Goal: Transaction & Acquisition: Purchase product/service

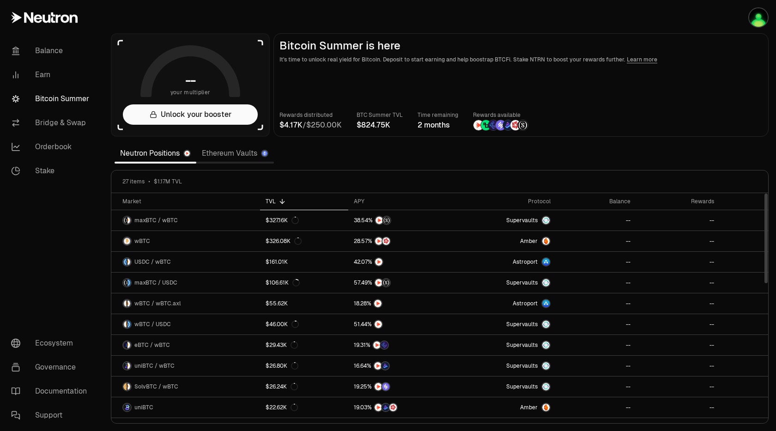
click at [704, 63] on p "It's time to unlock real yield for Bitcoin. Deposit to start earning and help b…" at bounding box center [521, 59] width 483 height 9
click at [761, 18] on img "button" at bounding box center [759, 17] width 18 height 18
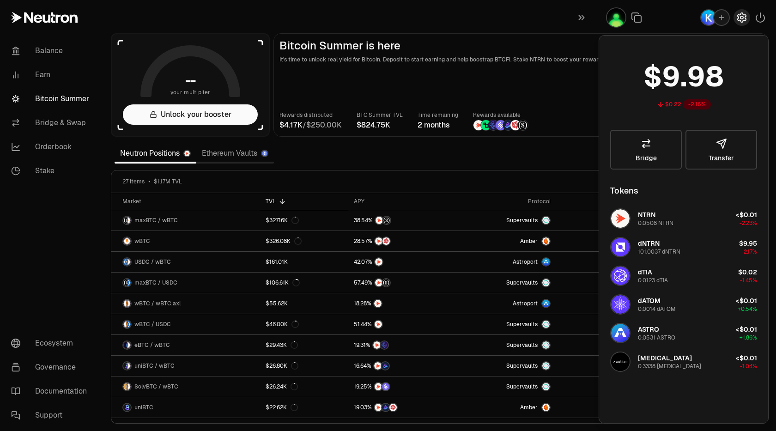
click at [739, 22] on icon "button" at bounding box center [742, 17] width 11 height 11
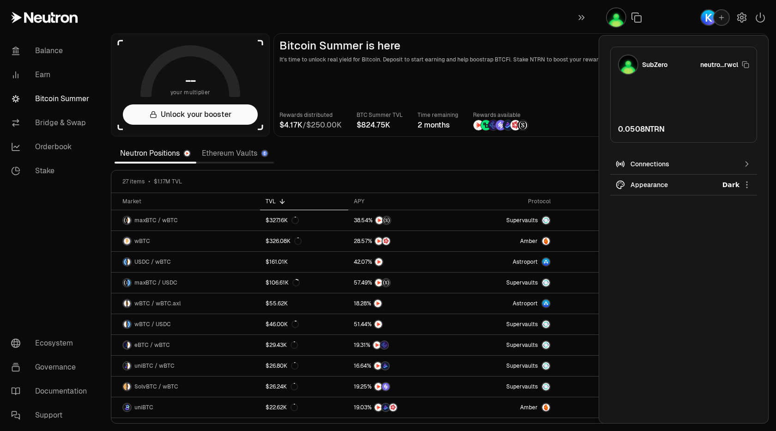
click at [707, 160] on div "Connections" at bounding box center [684, 163] width 106 height 9
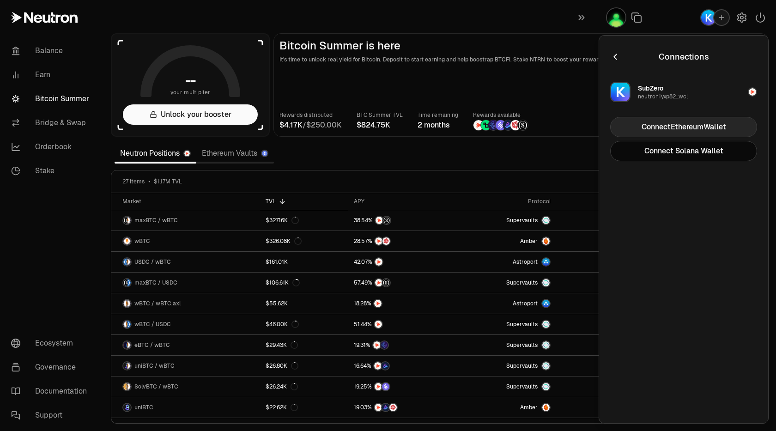
click at [672, 122] on button "Connect Ethereum Wallet" at bounding box center [684, 127] width 147 height 20
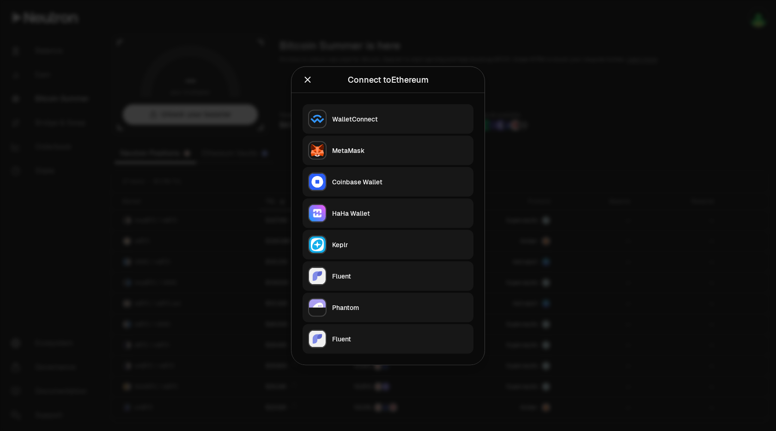
click at [411, 153] on div "MetaMask" at bounding box center [400, 150] width 136 height 9
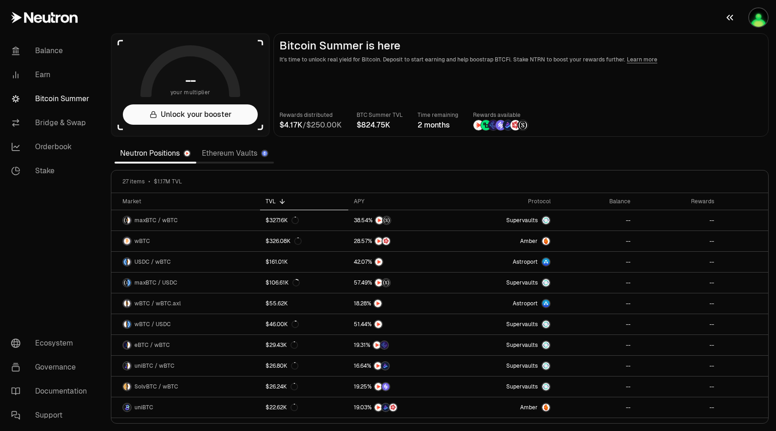
click at [756, 17] on img "button" at bounding box center [759, 17] width 18 height 18
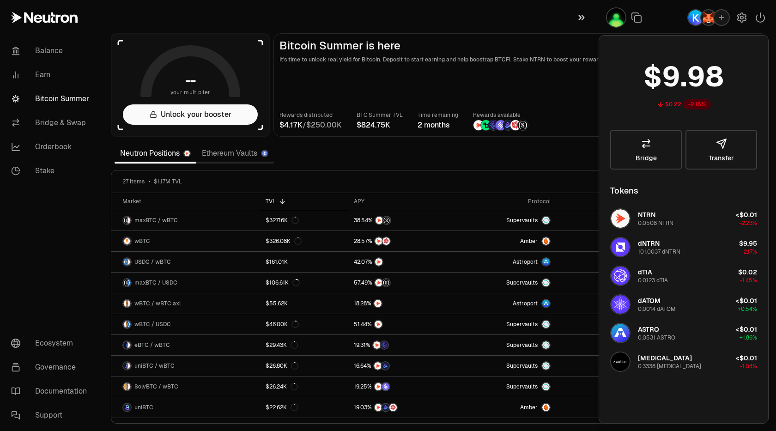
click at [580, 33] on button "button" at bounding box center [584, 17] width 30 height 35
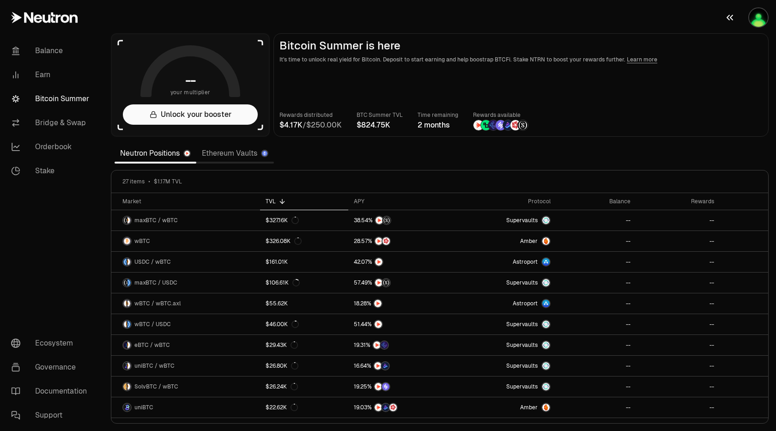
click at [758, 19] on img "button" at bounding box center [759, 17] width 18 height 18
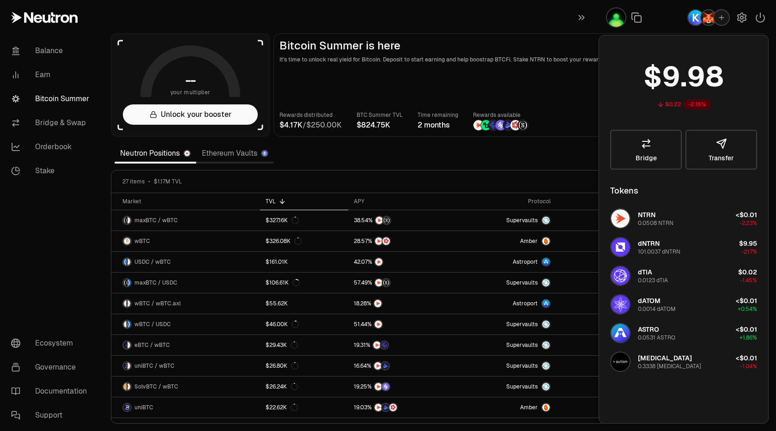
click at [615, 18] on img "button" at bounding box center [616, 17] width 18 height 18
click at [743, 18] on icon "button" at bounding box center [742, 17] width 11 height 11
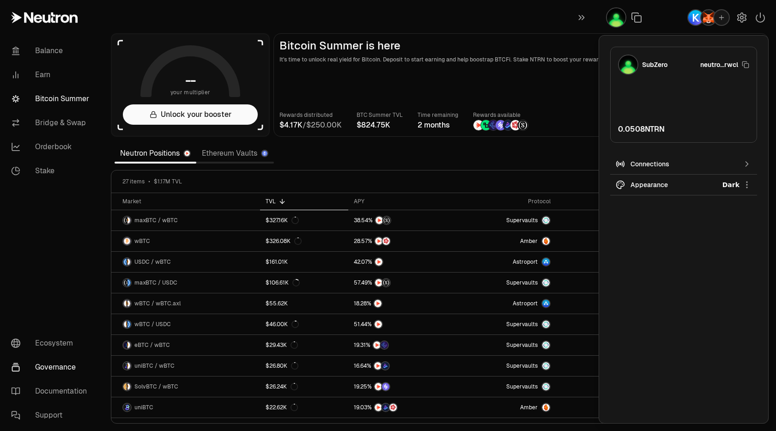
click at [60, 366] on link "Governance" at bounding box center [52, 367] width 96 height 24
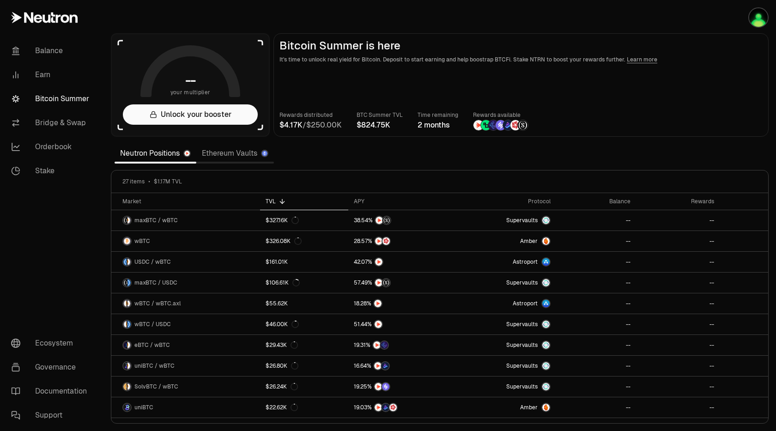
click at [43, 101] on link "Bitcoin Summer" at bounding box center [52, 99] width 96 height 24
click at [218, 155] on link "Ethereum Vaults" at bounding box center [235, 153] width 78 height 18
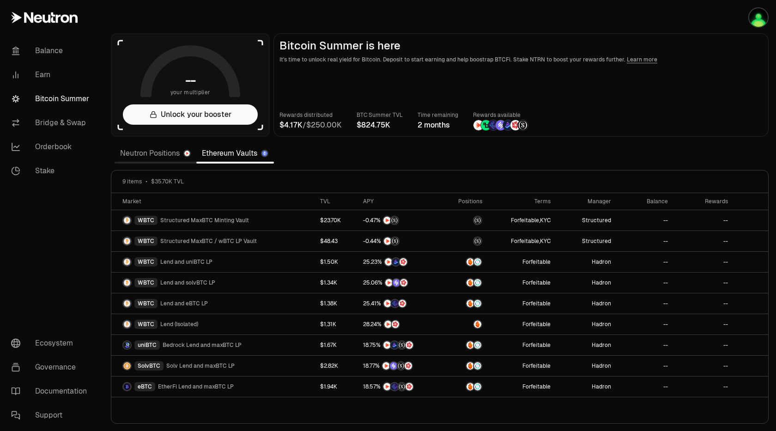
click at [156, 154] on link "Neutron Positions" at bounding box center [156, 153] width 82 height 18
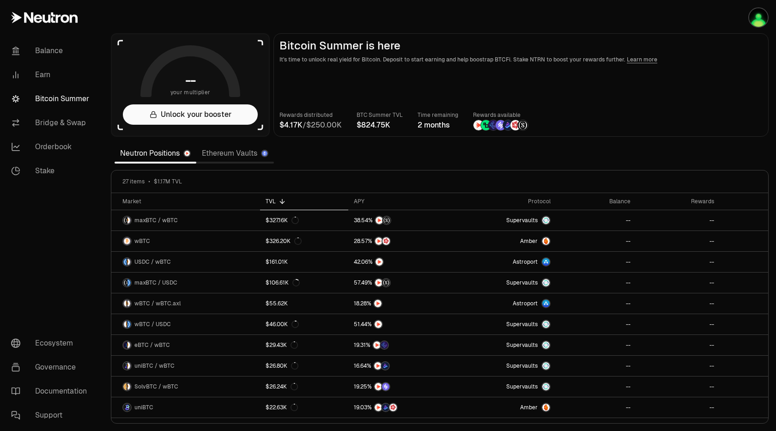
click at [402, 166] on section "-- your multiplier Unlock your booster Bitcoin Summer is here It's time to unlo…" at bounding box center [440, 215] width 673 height 431
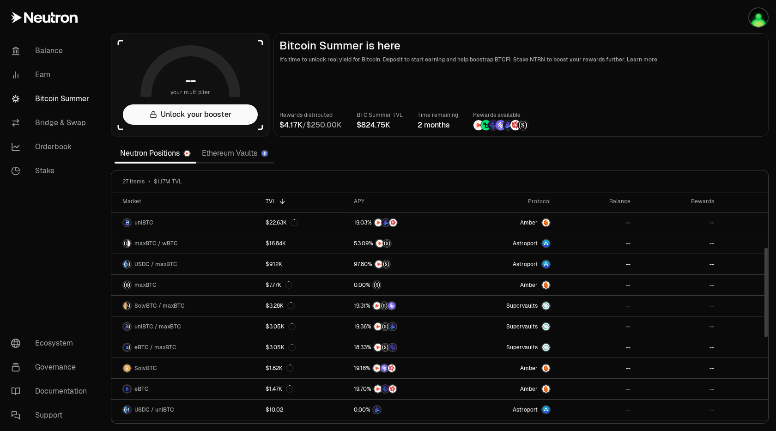
scroll to position [139, 0]
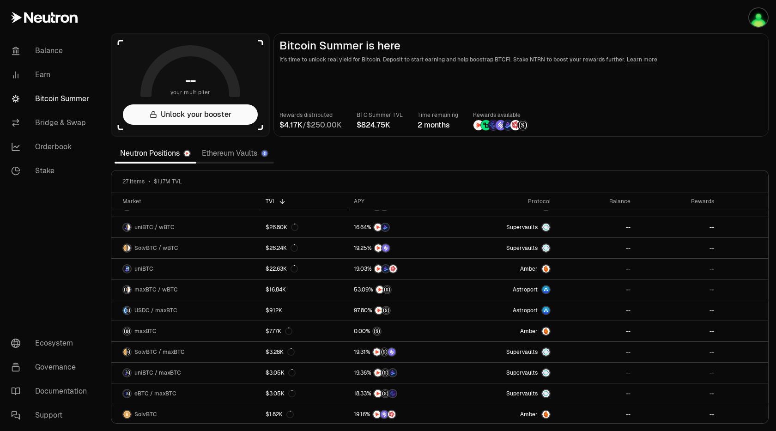
click at [715, 97] on main "Bitcoin Summer is here It's time to unlock real yield for Bitcoin. Deposit to s…" at bounding box center [521, 85] width 495 height 104
click at [371, 201] on icon at bounding box center [370, 201] width 7 height 7
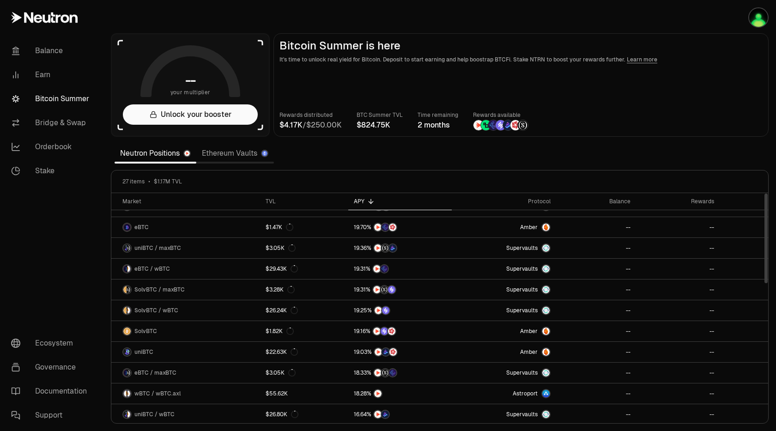
scroll to position [0, 0]
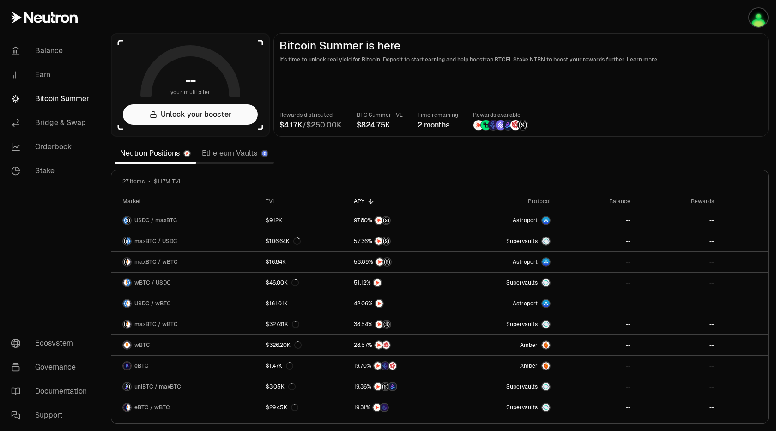
click at [456, 30] on section "-- your multiplier Unlock your booster Bitcoin Summer is here It's time to unlo…" at bounding box center [440, 215] width 673 height 431
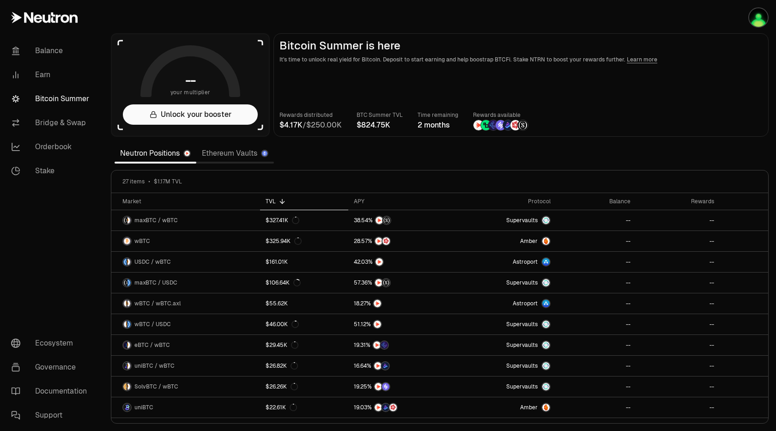
click at [607, 100] on main "Bitcoin Summer is here It's time to unlock real yield for Bitcoin. Deposit to s…" at bounding box center [521, 85] width 495 height 104
click at [392, 201] on div "APY" at bounding box center [400, 201] width 92 height 7
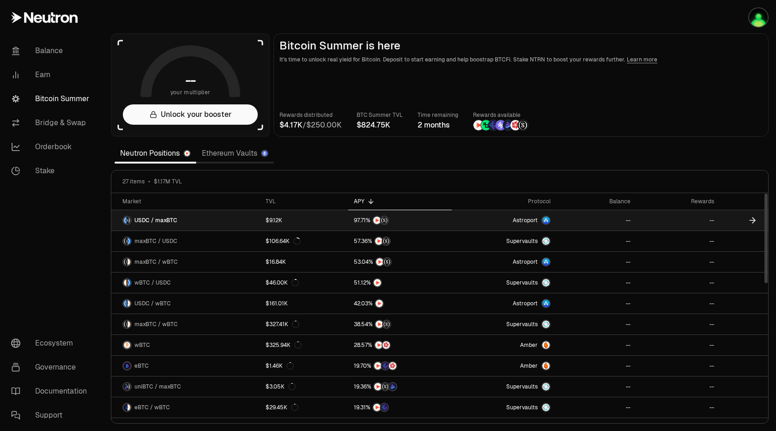
click at [161, 222] on span "USDC / maxBTC" at bounding box center [155, 220] width 43 height 7
click at [752, 220] on icon at bounding box center [752, 220] width 9 height 9
click at [174, 224] on div "USDC / maxBTC" at bounding box center [149, 220] width 55 height 9
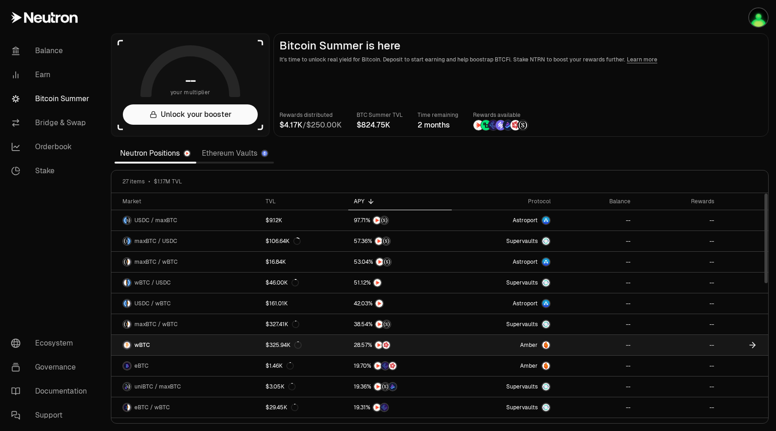
click at [176, 342] on link "wBTC" at bounding box center [185, 345] width 149 height 20
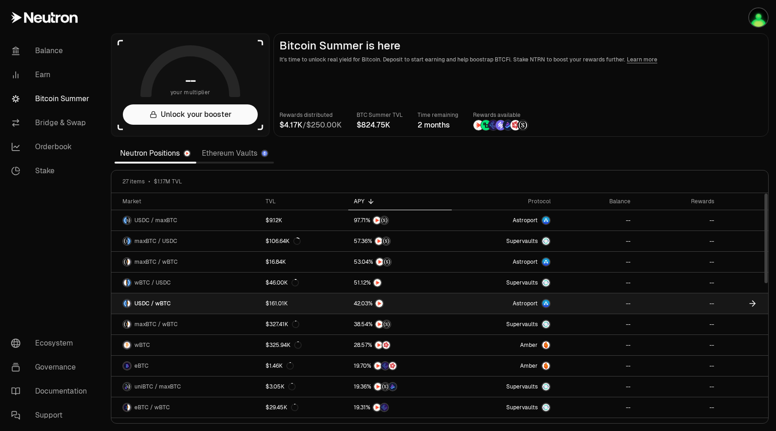
click at [166, 301] on span "USDC / wBTC" at bounding box center [152, 303] width 37 height 7
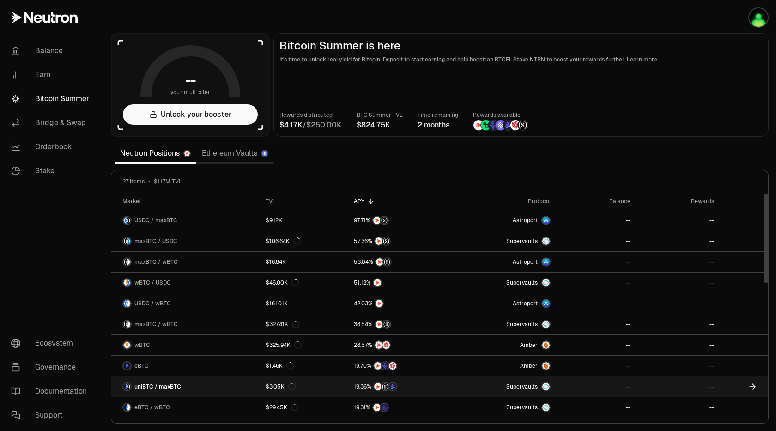
click at [155, 386] on span "uniBTC / maxBTC" at bounding box center [157, 386] width 47 height 7
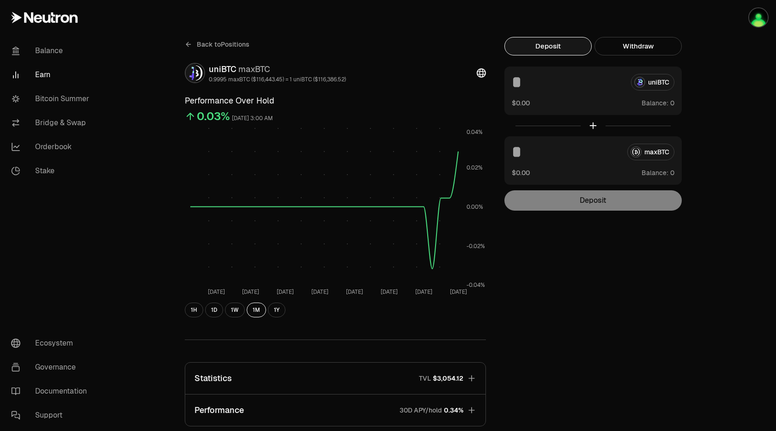
click at [186, 45] on icon at bounding box center [188, 44] width 7 height 7
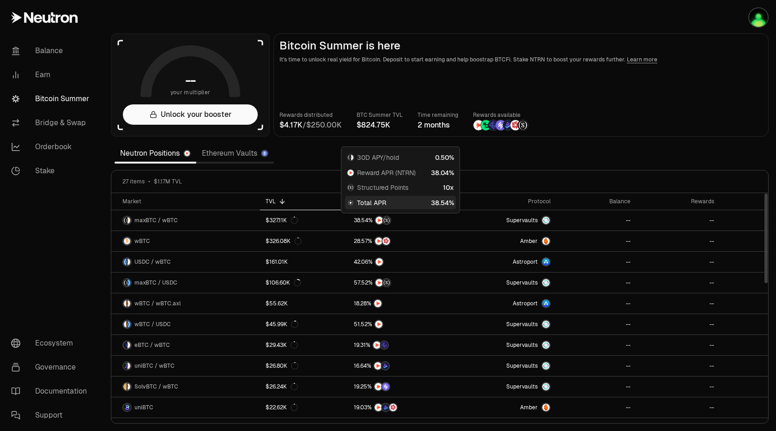
click at [369, 202] on span "Total APR" at bounding box center [371, 202] width 29 height 9
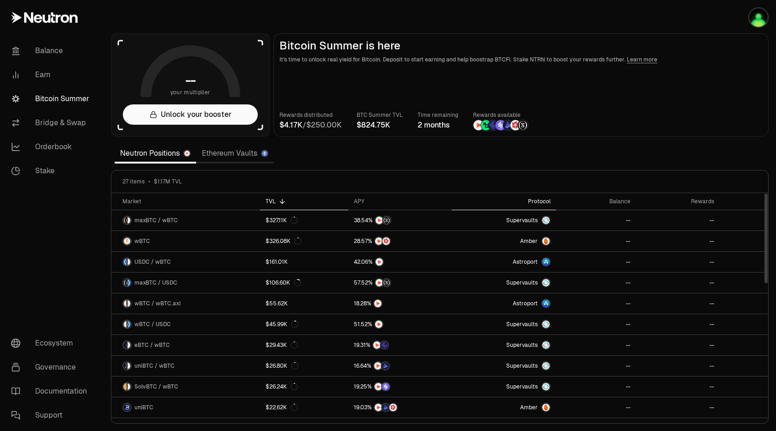
click at [457, 202] on th "Protocol" at bounding box center [504, 201] width 104 height 17
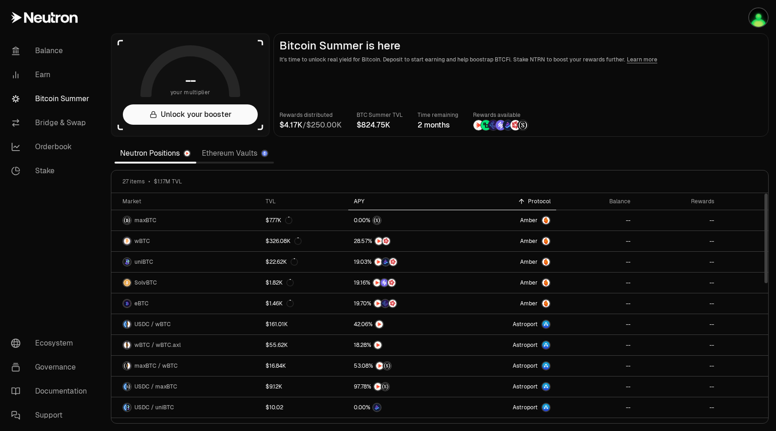
click at [434, 203] on div "APY" at bounding box center [400, 201] width 92 height 7
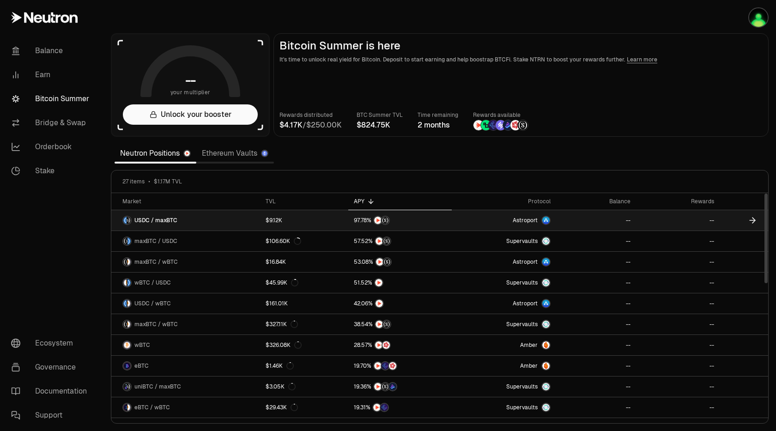
click at [348, 219] on link at bounding box center [400, 220] width 104 height 20
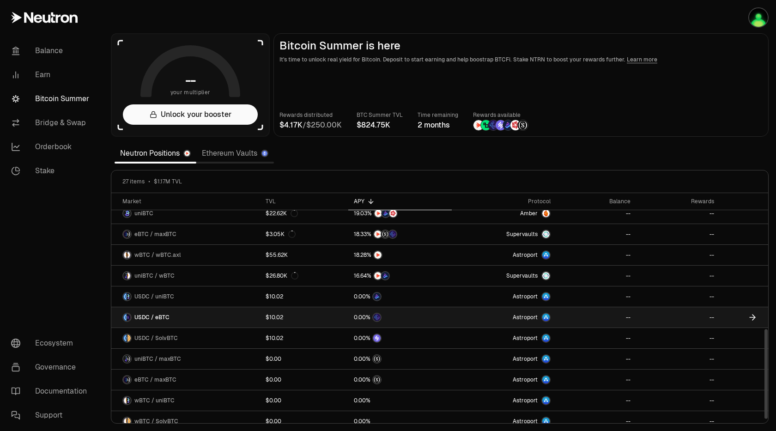
scroll to position [348, 0]
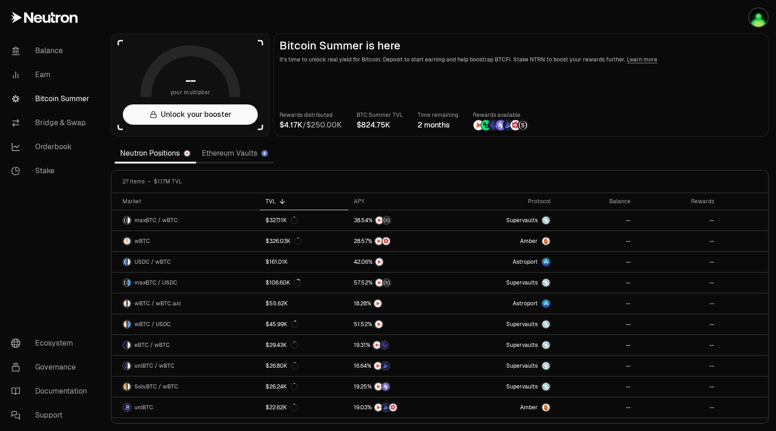
click at [473, 81] on main "Bitcoin Summer is here It's time to unlock real yield for Bitcoin. Deposit to s…" at bounding box center [521, 85] width 495 height 104
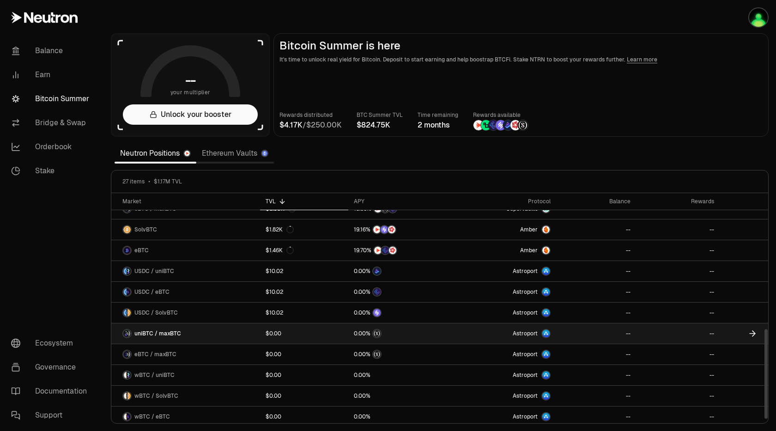
scroll to position [348, 0]
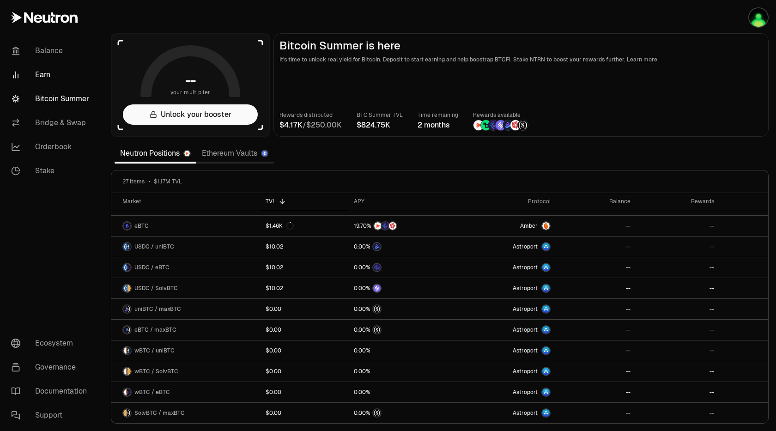
click at [39, 72] on link "Earn" at bounding box center [52, 75] width 96 height 24
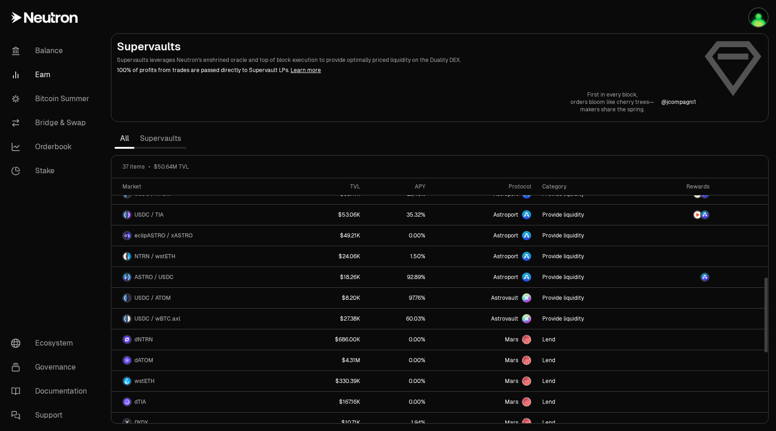
scroll to position [541, 0]
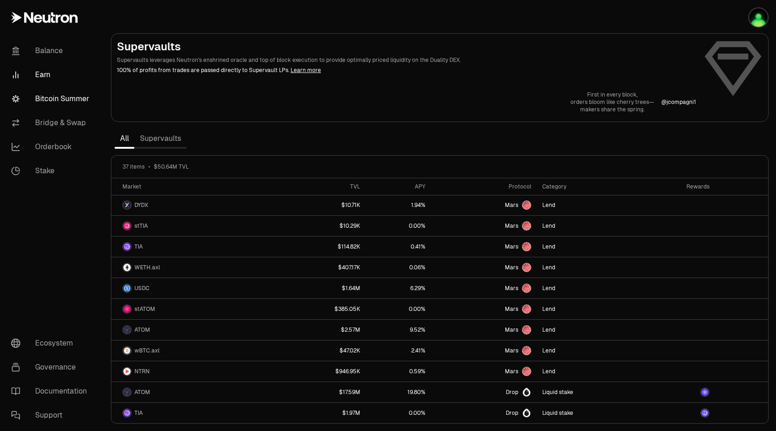
click at [73, 96] on link "Bitcoin Summer" at bounding box center [52, 99] width 96 height 24
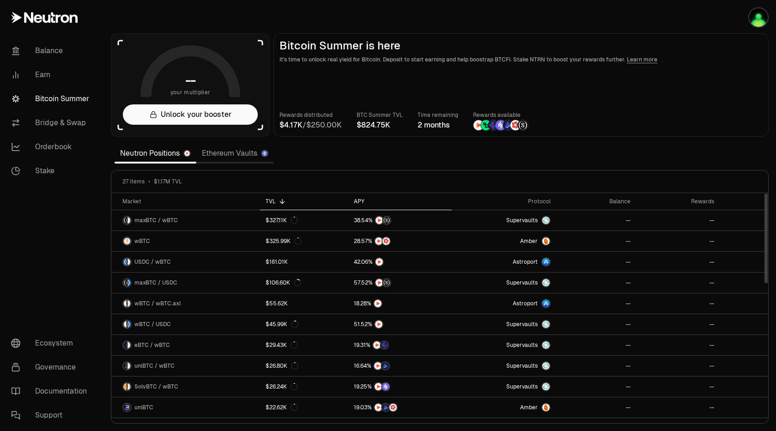
click at [367, 201] on icon at bounding box center [370, 201] width 7 height 7
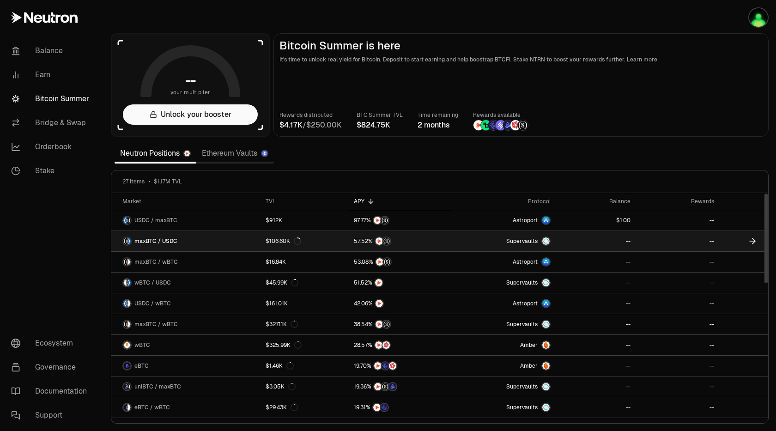
click at [149, 241] on span "maxBTC / USDC" at bounding box center [155, 241] width 43 height 7
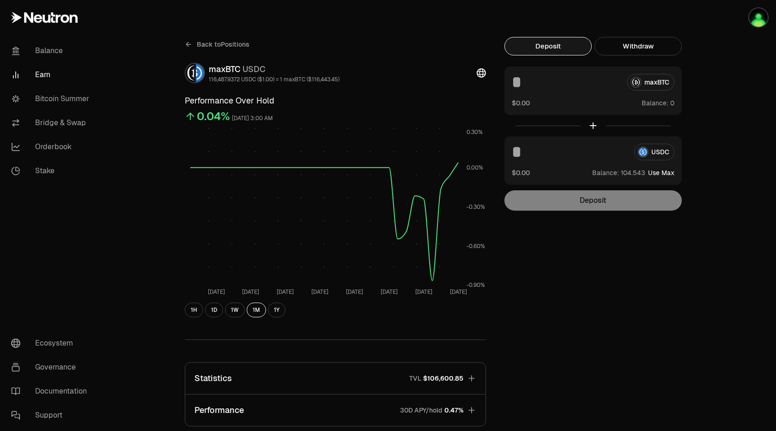
click at [669, 171] on button "Use Max" at bounding box center [661, 172] width 26 height 9
type input "**********"
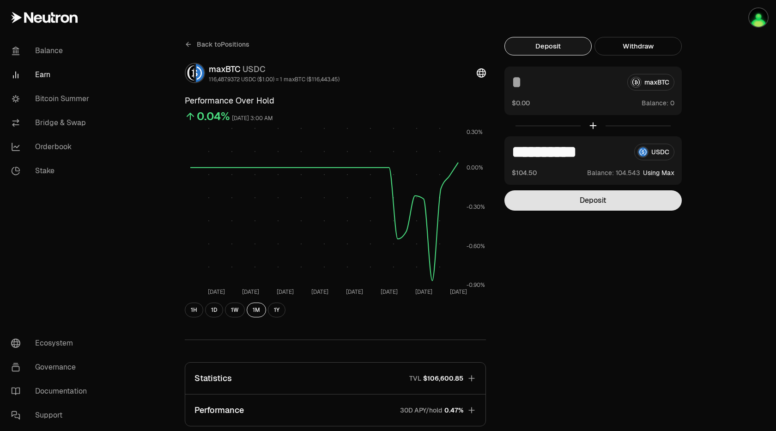
click at [613, 208] on button "Deposit" at bounding box center [593, 200] width 177 height 20
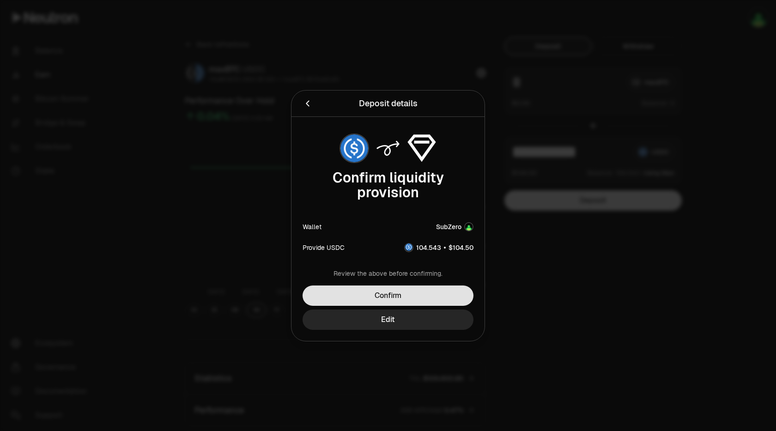
click at [405, 297] on button "Confirm" at bounding box center [388, 296] width 171 height 20
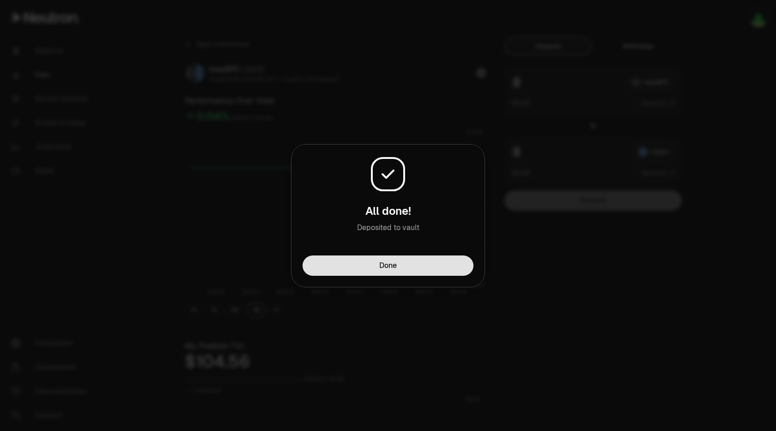
click at [445, 266] on button "Done" at bounding box center [388, 266] width 171 height 20
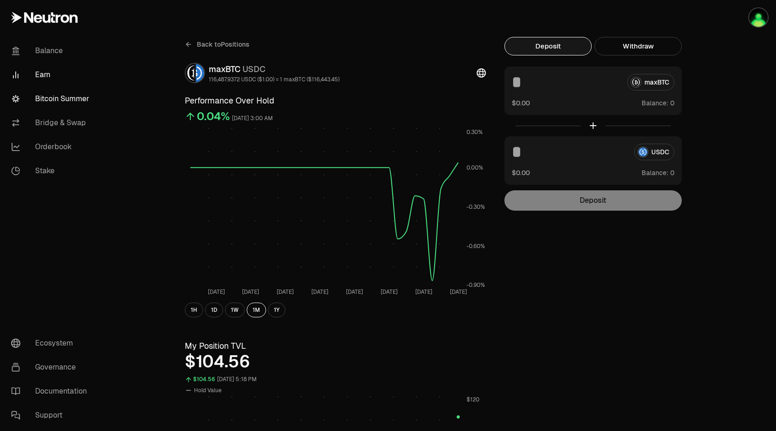
click at [67, 98] on link "Bitcoin Summer" at bounding box center [52, 99] width 96 height 24
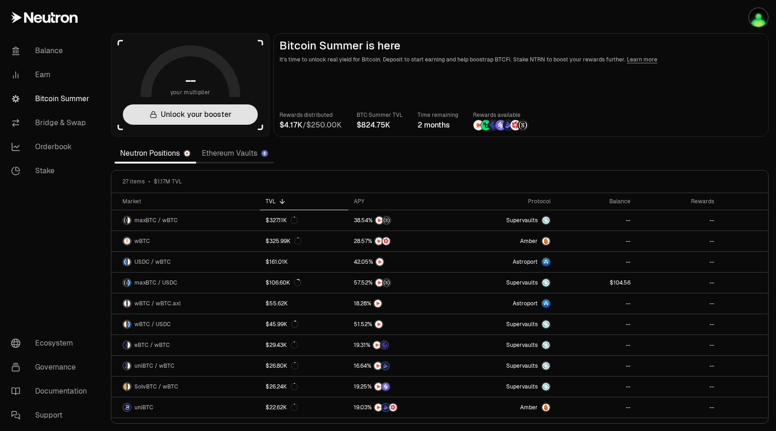
click at [195, 113] on button "Unlock your booster" at bounding box center [190, 114] width 135 height 20
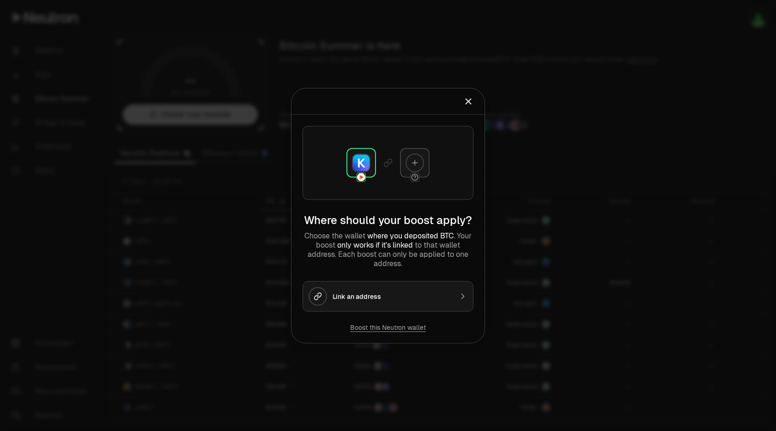
click at [383, 299] on button "Link an address" at bounding box center [388, 296] width 171 height 31
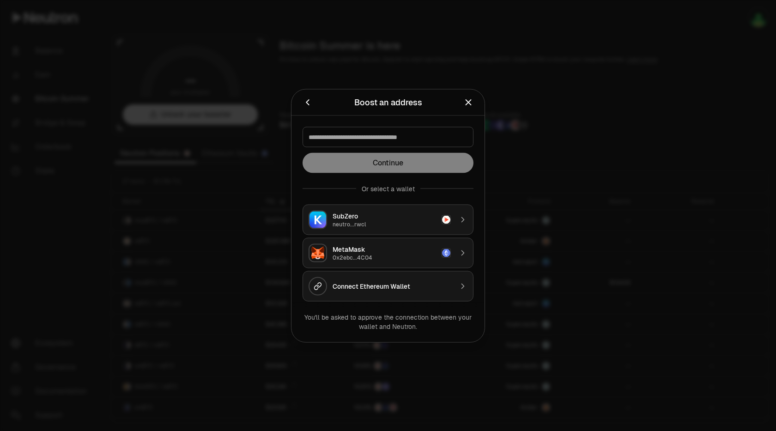
click at [365, 223] on div "neutro...rwcl" at bounding box center [385, 223] width 104 height 7
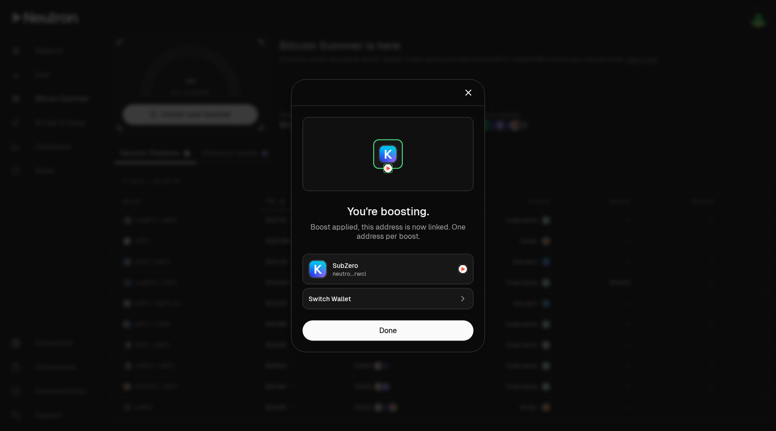
click at [375, 270] on div "neutro...rwcl" at bounding box center [393, 273] width 120 height 7
click at [398, 334] on button "Done" at bounding box center [388, 330] width 171 height 20
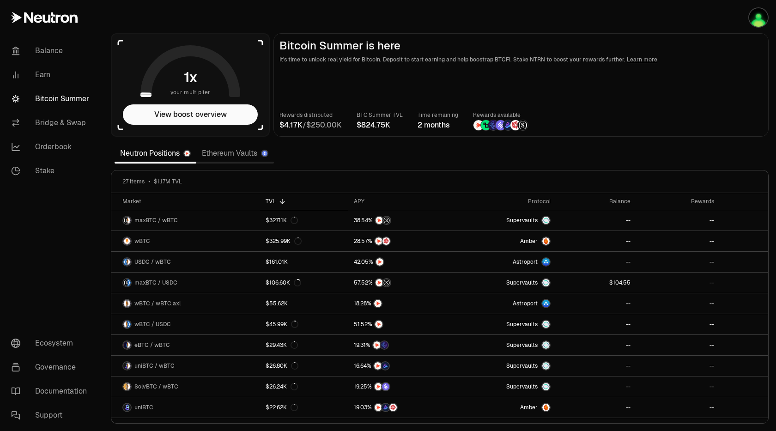
click at [249, 59] on aside "your multiplier View boost overview" at bounding box center [190, 85] width 159 height 104
drag, startPoint x: 190, startPoint y: 71, endPoint x: 190, endPoint y: 81, distance: 10.2
click at [190, 71] on span "x" at bounding box center [193, 78] width 8 height 14
click at [189, 82] on span "1" at bounding box center [187, 78] width 6 height 18
click at [350, 88] on main "Bitcoin Summer is here It's time to unlock real yield for Bitcoin. Deposit to s…" at bounding box center [521, 85] width 495 height 104
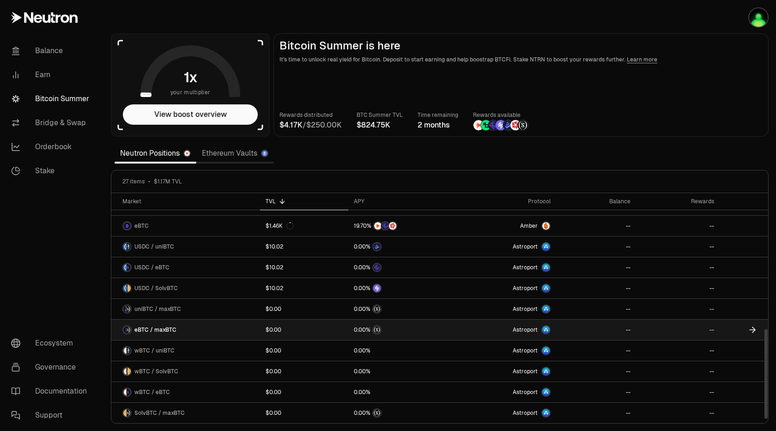
scroll to position [348, 0]
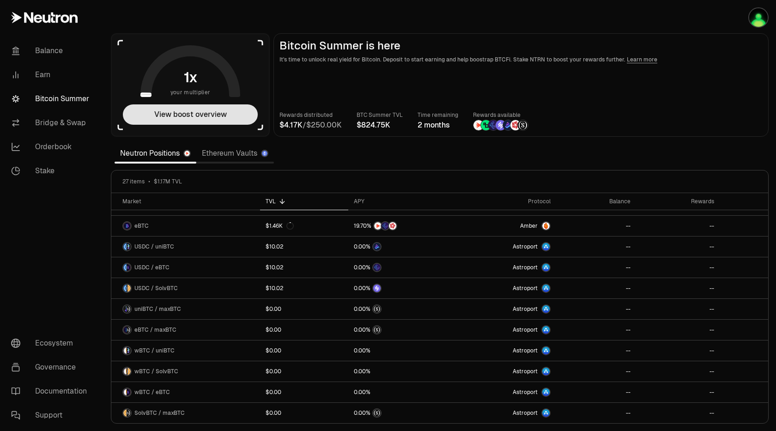
click at [180, 121] on button "View boost overview" at bounding box center [190, 114] width 135 height 20
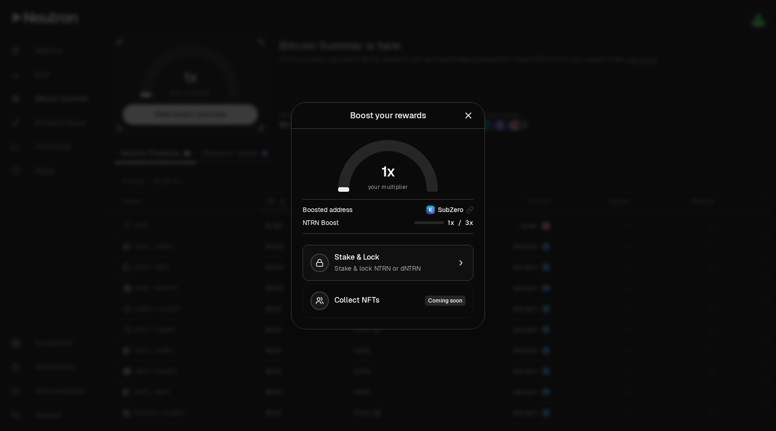
click at [388, 258] on div "Stake & Lock" at bounding box center [393, 257] width 116 height 9
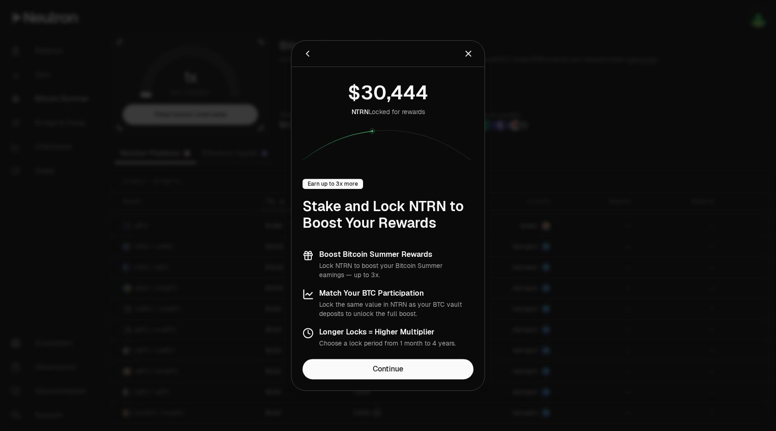
drag, startPoint x: 404, startPoint y: 229, endPoint x: 402, endPoint y: 233, distance: 5.0
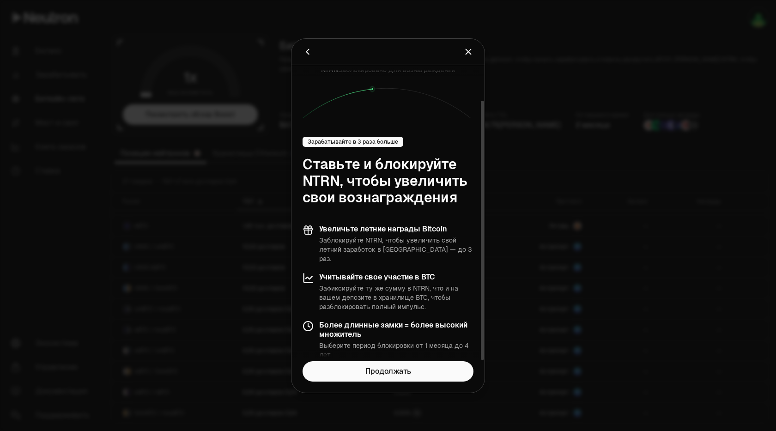
scroll to position [0, 0]
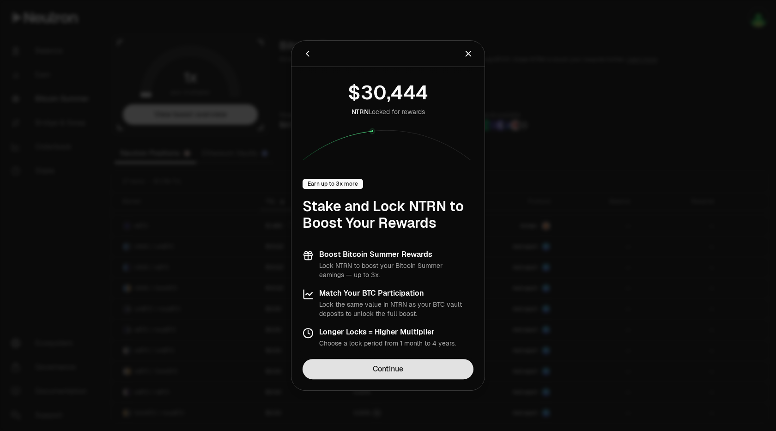
click at [409, 367] on link "Continue" at bounding box center [388, 369] width 171 height 20
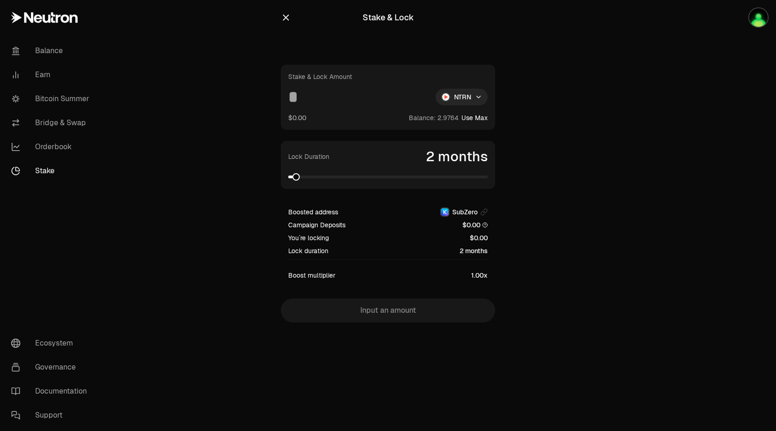
click at [478, 116] on button "Use Max" at bounding box center [475, 117] width 26 height 9
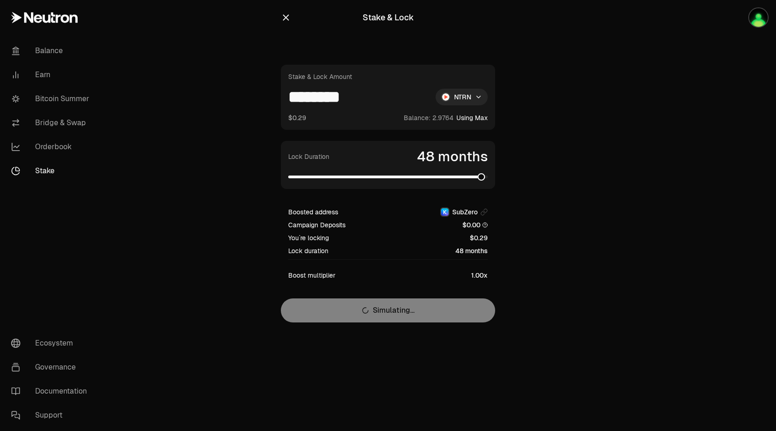
click at [484, 178] on span at bounding box center [388, 176] width 200 height 9
click at [488, 178] on span at bounding box center [484, 176] width 7 height 7
click at [289, 95] on input "********" at bounding box center [358, 97] width 140 height 17
click at [314, 41] on div "Stake & Lock Stake & Lock Amount ******** NTRN $0.29 Balance: Using Max Lock Du…" at bounding box center [388, 180] width 237 height 360
click at [561, 148] on section "Stake & Lock Stake & Lock Amount ******** NTRN $0.29 Balance: Using Max Lock Du…" at bounding box center [388, 180] width 355 height 360
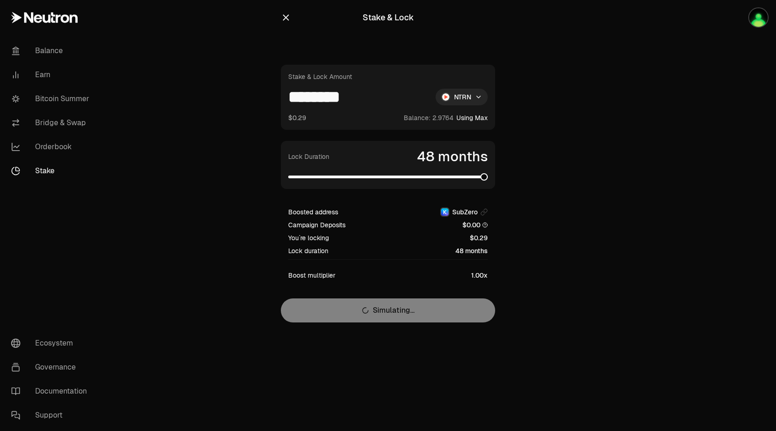
drag, startPoint x: 313, startPoint y: 99, endPoint x: 414, endPoint y: 92, distance: 101.0
click at [397, 91] on input "********" at bounding box center [358, 97] width 140 height 17
type input "***"
click at [383, 177] on span at bounding box center [336, 177] width 96 height 3
click at [459, 103] on html "Balance Earn Bitcoin Summer Bridge & Swap Orderbook Stake Ecosystem Governance …" at bounding box center [388, 215] width 776 height 431
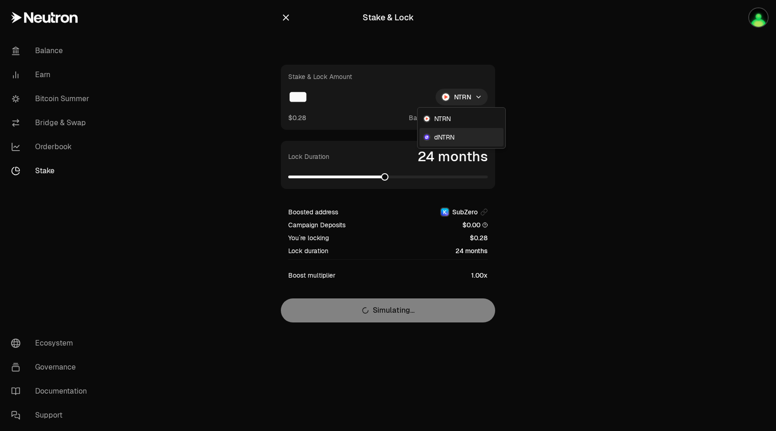
click at [438, 131] on div "dNTRN" at bounding box center [462, 137] width 84 height 18
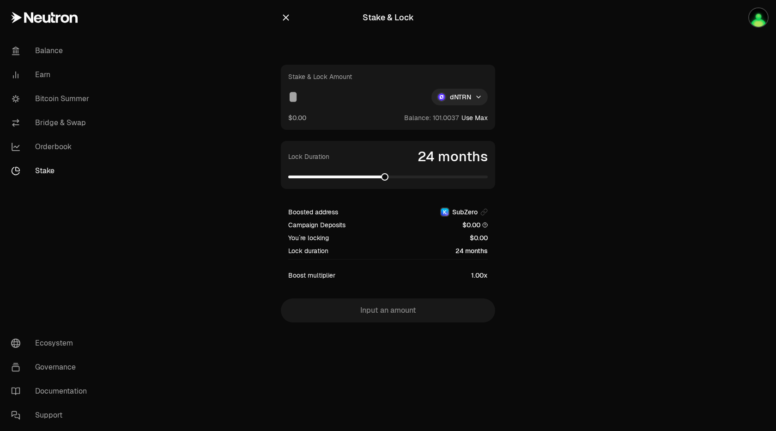
click at [490, 118] on div "Stake & Lock Amount dNTRN $0.00 Balance: Use Max" at bounding box center [388, 97] width 214 height 65
click at [476, 118] on button "Use Max" at bounding box center [475, 117] width 26 height 9
type input "**********"
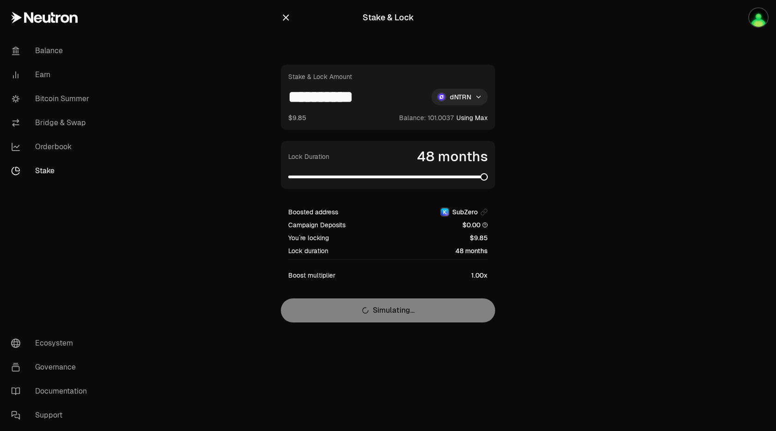
click at [488, 181] on span at bounding box center [484, 176] width 7 height 7
click at [417, 313] on div "**********" at bounding box center [388, 194] width 214 height 258
click at [569, 95] on main "**********" at bounding box center [440, 180] width 673 height 360
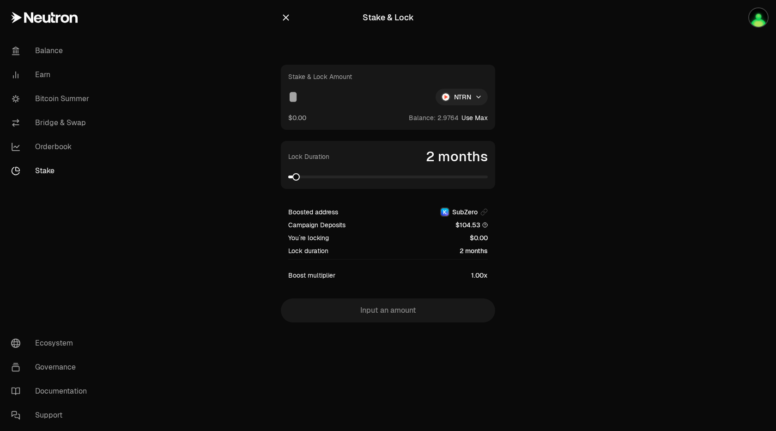
click at [460, 99] on html "Balance Earn Bitcoin Summer Bridge & Swap Orderbook Stake Ecosystem Governance …" at bounding box center [388, 215] width 776 height 431
click at [436, 141] on span "dNTRN" at bounding box center [444, 137] width 20 height 9
click at [488, 173] on span at bounding box center [484, 176] width 7 height 7
click at [482, 119] on button "Use Max" at bounding box center [475, 117] width 26 height 9
type input "**********"
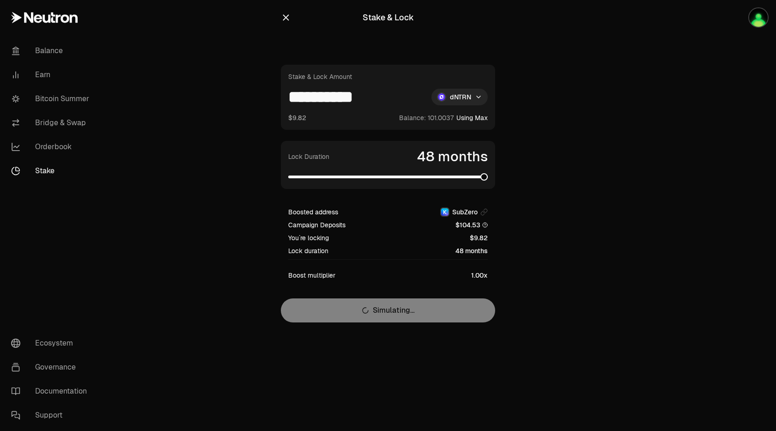
click at [321, 278] on span "Boost multiplier" at bounding box center [311, 275] width 47 height 9
click at [297, 276] on span "Boost multiplier" at bounding box center [311, 275] width 47 height 9
drag, startPoint x: 297, startPoint y: 276, endPoint x: 321, endPoint y: 275, distance: 23.6
click at [321, 275] on span "Boost multiplier" at bounding box center [311, 275] width 47 height 9
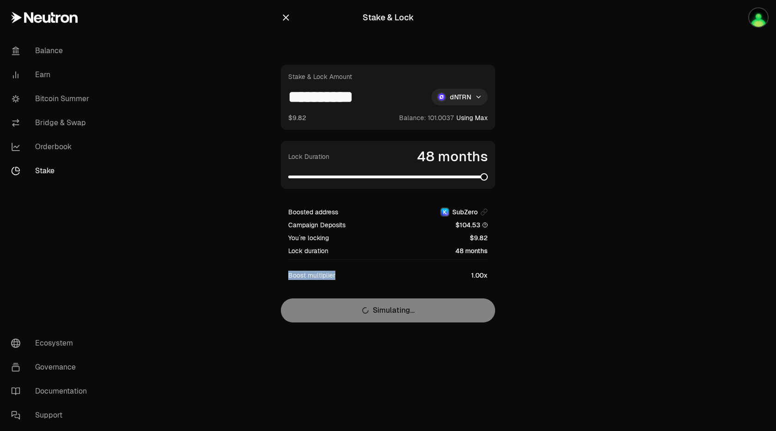
copy span "Boost multiplier"
click at [288, 15] on icon "button" at bounding box center [286, 18] width 6 height 6
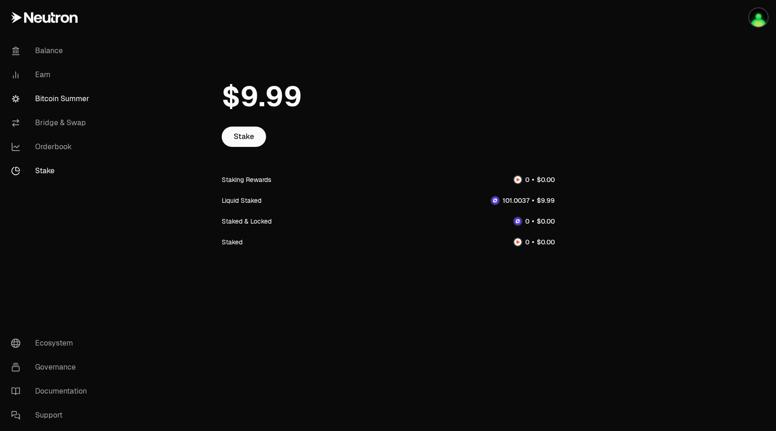
click at [46, 99] on link "Bitcoin Summer" at bounding box center [52, 99] width 96 height 24
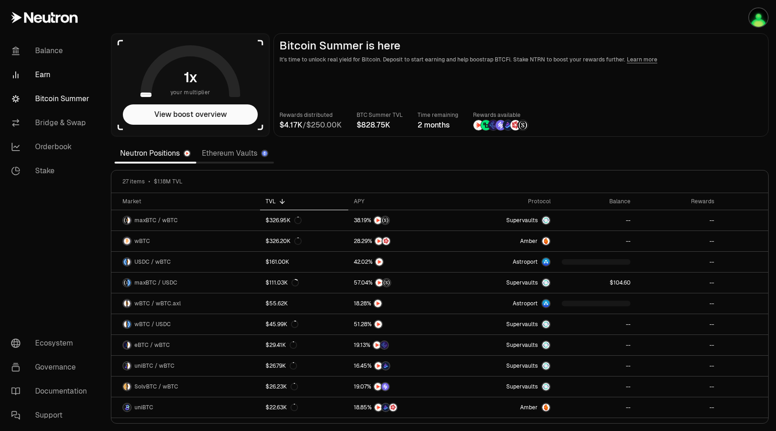
click at [46, 74] on link "Earn" at bounding box center [52, 75] width 96 height 24
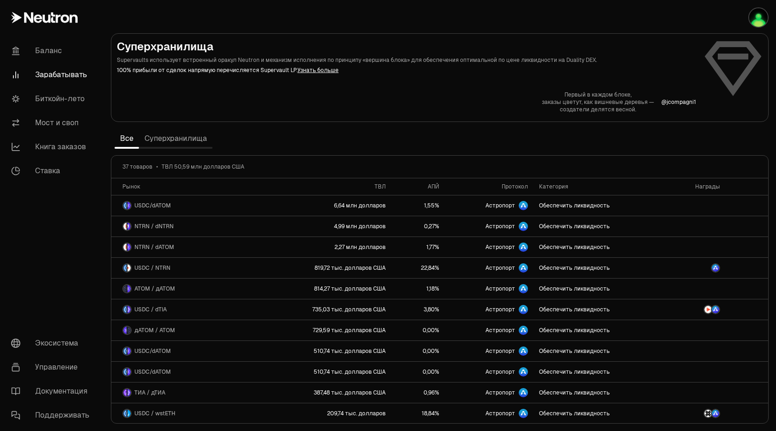
click at [369, 95] on div "Первый в каждом блоке, заказы цветут, как вишневые деревья — создатели делятся …" at bounding box center [440, 102] width 646 height 22
click at [415, 95] on div "Суперхранилища обеспечивают хороший объем. суперхранилища, построенные для круп…" at bounding box center [440, 102] width 646 height 22
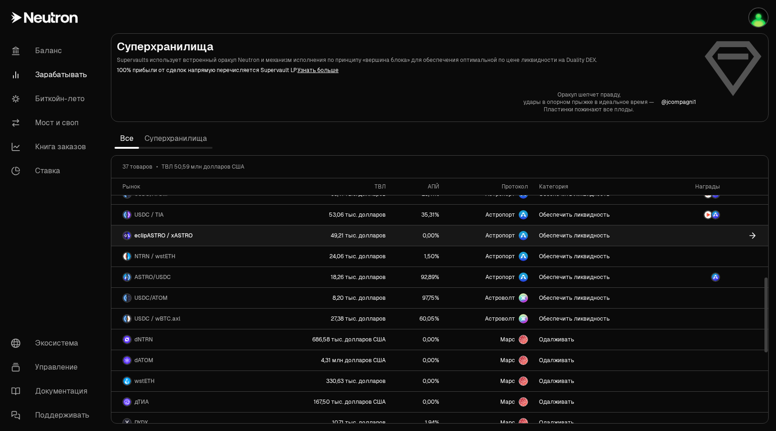
scroll to position [139, 0]
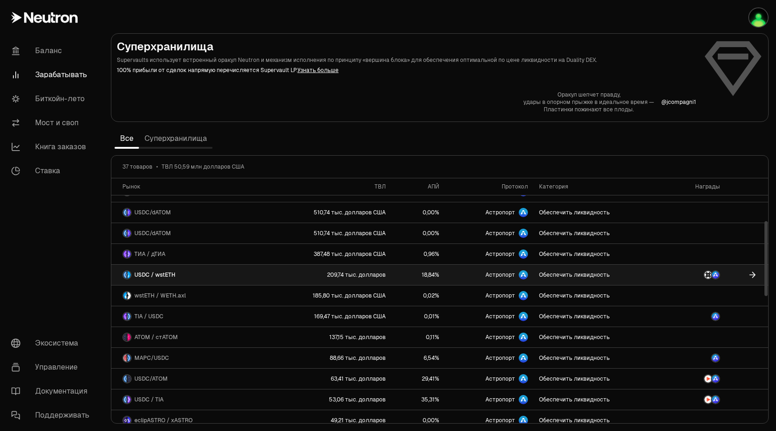
click at [651, 269] on link "Обеспечить ликвидность" at bounding box center [601, 275] width 134 height 20
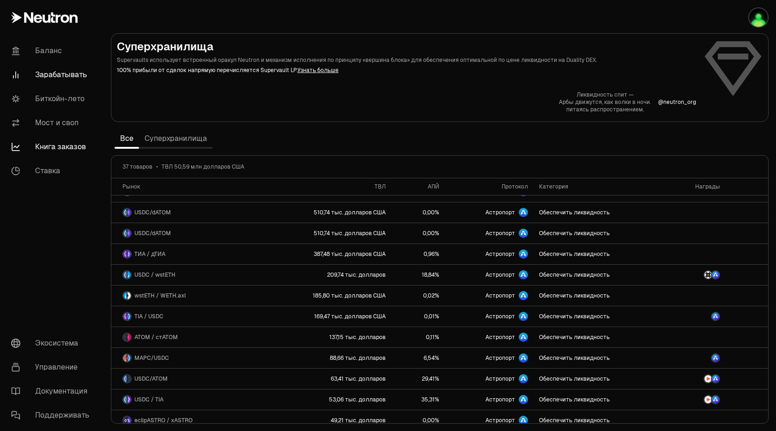
click at [55, 147] on font "Книга заказов" at bounding box center [60, 147] width 51 height 10
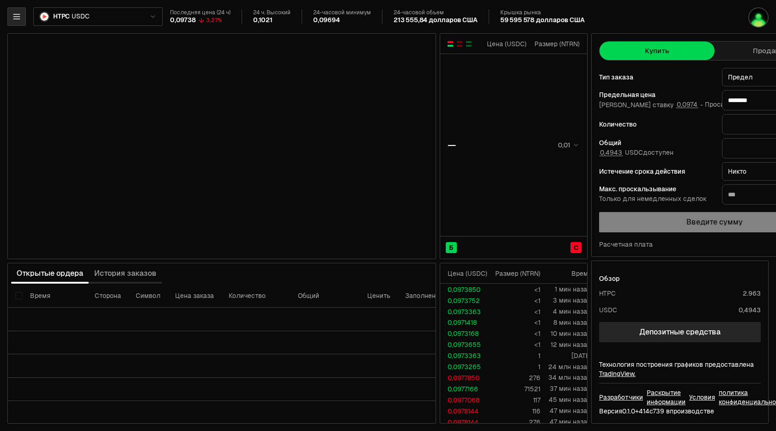
click at [20, 13] on icon "button" at bounding box center [16, 16] width 9 height 9
type input "********"
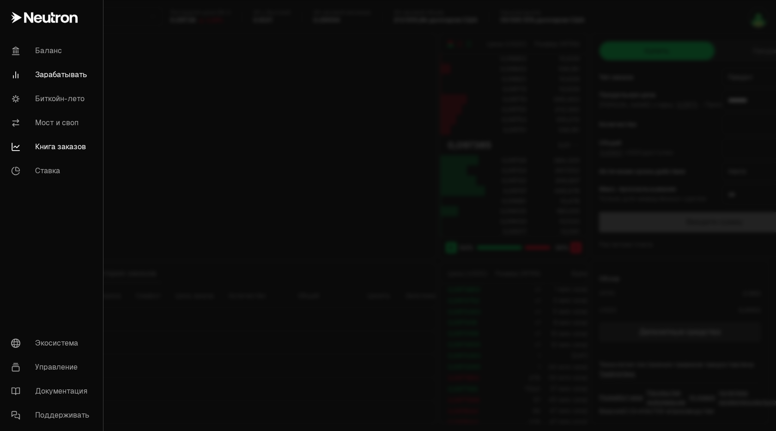
click at [51, 78] on font "Зарабатывать" at bounding box center [61, 75] width 52 height 10
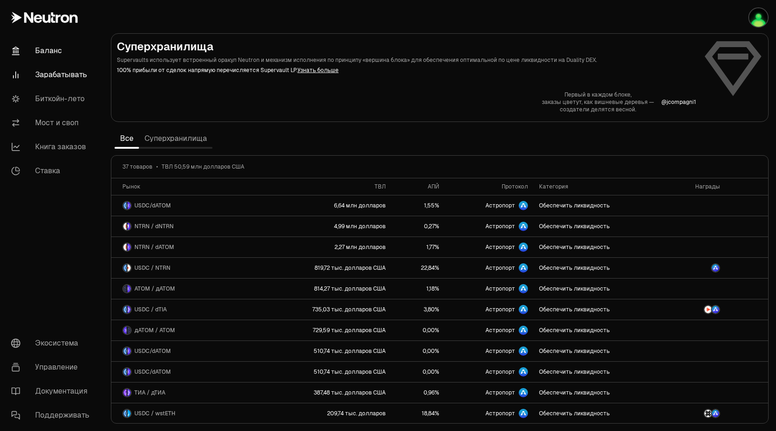
click at [50, 52] on font "Баланс" at bounding box center [48, 51] width 27 height 10
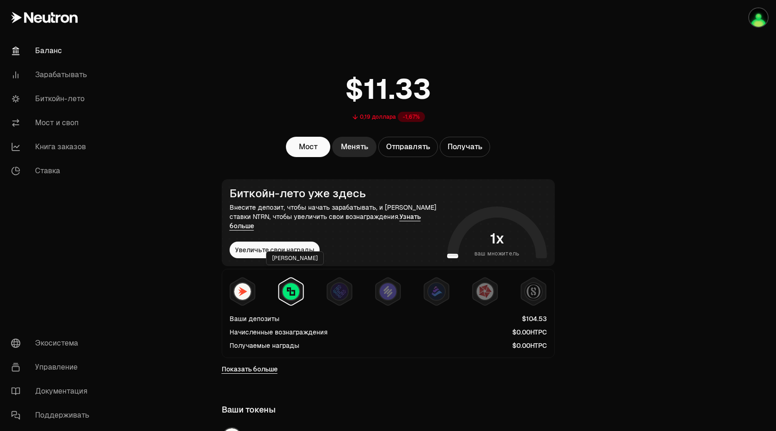
click at [295, 283] on img at bounding box center [291, 291] width 17 height 17
click at [336, 286] on img at bounding box center [339, 291] width 17 height 17
click at [227, 285] on div "Ваши депозиты Начисленные вознаграждения Получаемые награды" at bounding box center [388, 313] width 333 height 89
click at [237, 283] on img at bounding box center [242, 291] width 17 height 17
click at [294, 246] on font "Увеличьте свои награды" at bounding box center [274, 250] width 79 height 8
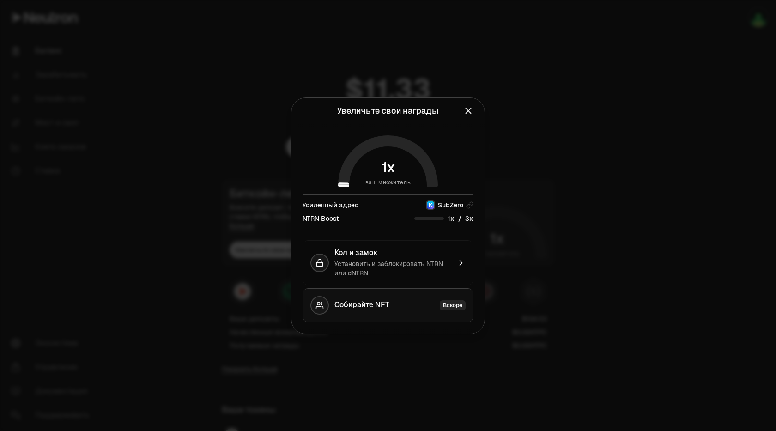
click at [430, 308] on div "Собирайте NFT Вскоре" at bounding box center [400, 305] width 131 height 10
click at [422, 267] on font "Установить и заблокировать NTRN или dNTRN" at bounding box center [389, 269] width 109 height 18
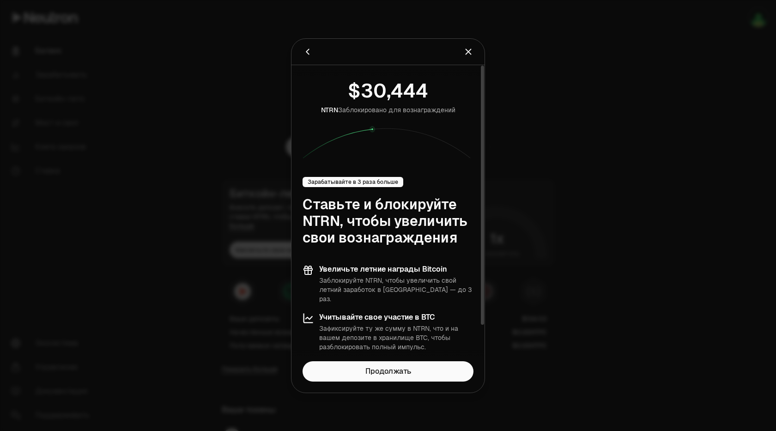
scroll to position [40, 0]
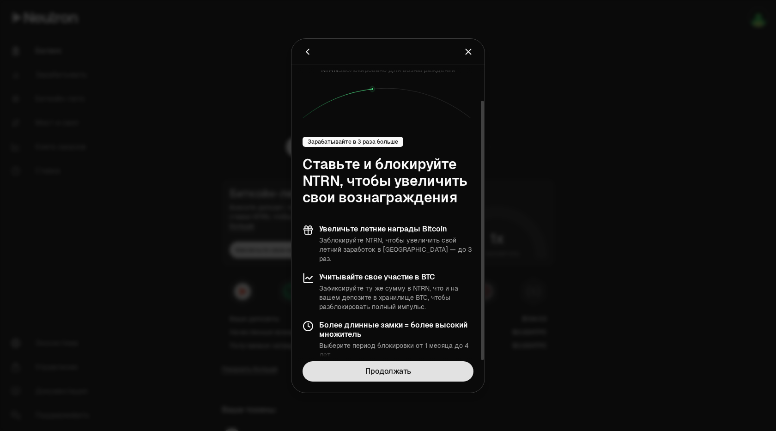
click at [418, 371] on link "Продолжать" at bounding box center [388, 371] width 171 height 20
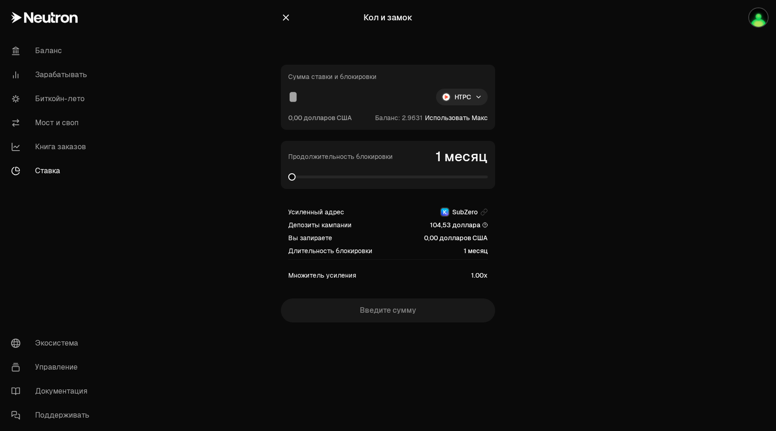
click at [482, 1] on div "Кол и замок [GEOGRAPHIC_DATA] ставки и блокировки НТРС 0,00 долларов США Баланс…" at bounding box center [388, 180] width 237 height 360
click at [592, 53] on main "Кол и замок [GEOGRAPHIC_DATA] ставки и блокировки НТРС 0,00 долларов США Баланс…" at bounding box center [440, 180] width 673 height 360
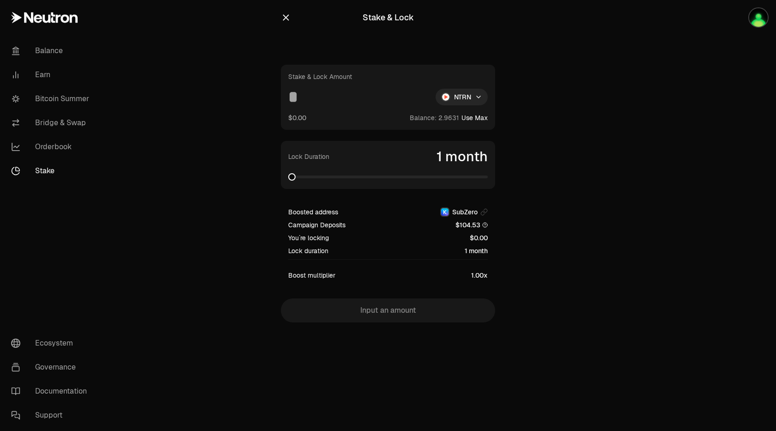
click at [548, 89] on section "Stake & Lock Stake & Lock Amount NTRN $0.00 Balance: Use Max Lock Duration 1 mo…" at bounding box center [388, 180] width 355 height 360
click at [488, 178] on span at bounding box center [388, 177] width 200 height 3
click at [471, 102] on html "Balance Earn Bitcoin Summer Bridge & Swap Orderbook Stake Ecosystem Governance …" at bounding box center [388, 215] width 776 height 431
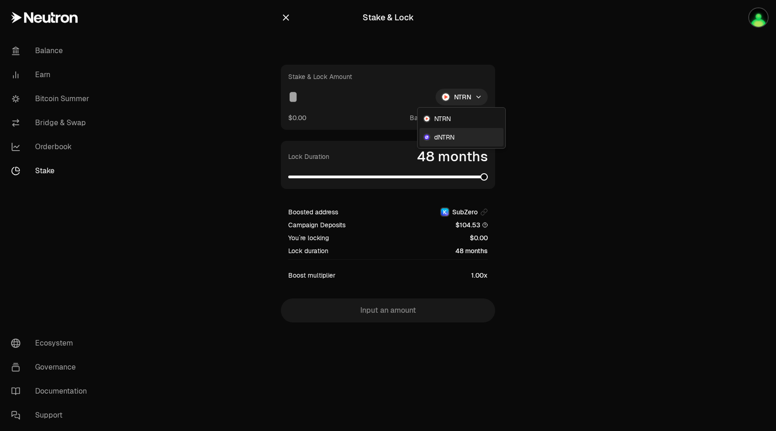
click at [437, 140] on span "dNTRN" at bounding box center [444, 137] width 20 height 9
click at [476, 120] on button "Use Max" at bounding box center [475, 117] width 26 height 9
type input "**********"
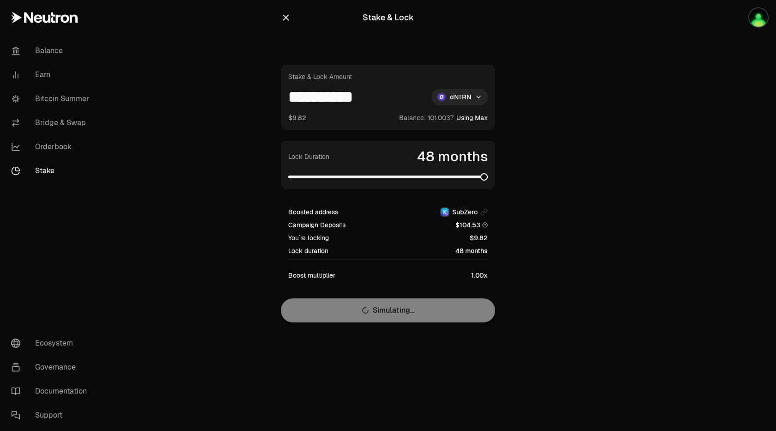
click at [421, 312] on div "**********" at bounding box center [388, 194] width 214 height 258
drag, startPoint x: 397, startPoint y: 311, endPoint x: 384, endPoint y: 311, distance: 13.9
click at [396, 311] on div "**********" at bounding box center [388, 194] width 214 height 258
click at [382, 312] on div "**********" at bounding box center [388, 194] width 214 height 258
click at [381, 312] on div "**********" at bounding box center [388, 194] width 214 height 258
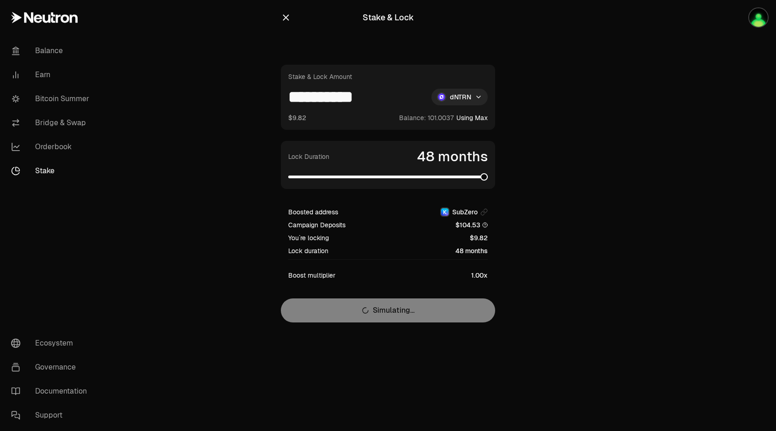
click at [381, 312] on div "**********" at bounding box center [388, 194] width 214 height 258
click at [384, 311] on div "**********" at bounding box center [388, 194] width 214 height 258
click at [557, 287] on section "**********" at bounding box center [388, 180] width 355 height 360
click at [59, 99] on link "Bitcoin Summer" at bounding box center [52, 99] width 96 height 24
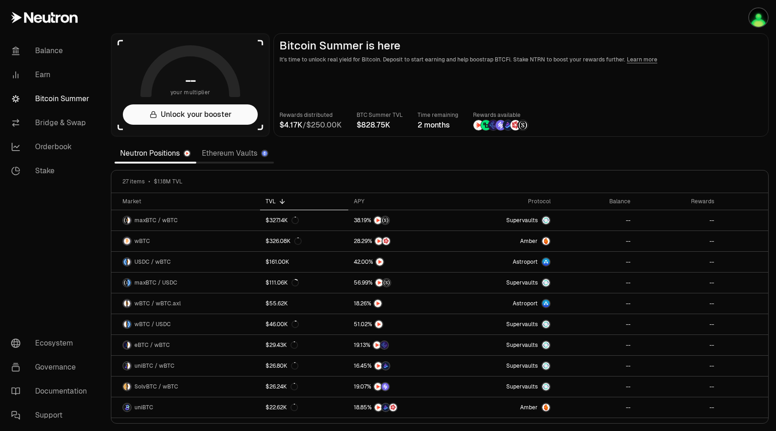
click at [592, 120] on div "Rewards distributed / BTC Summer TVL Time remaining 2 months Rewards available" at bounding box center [521, 120] width 483 height 20
click at [195, 113] on button "Unlock your booster" at bounding box center [190, 114] width 135 height 20
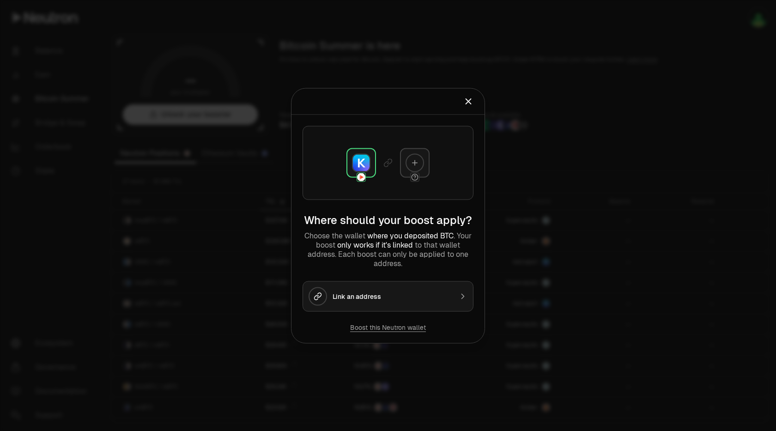
click at [650, 124] on div at bounding box center [388, 215] width 776 height 431
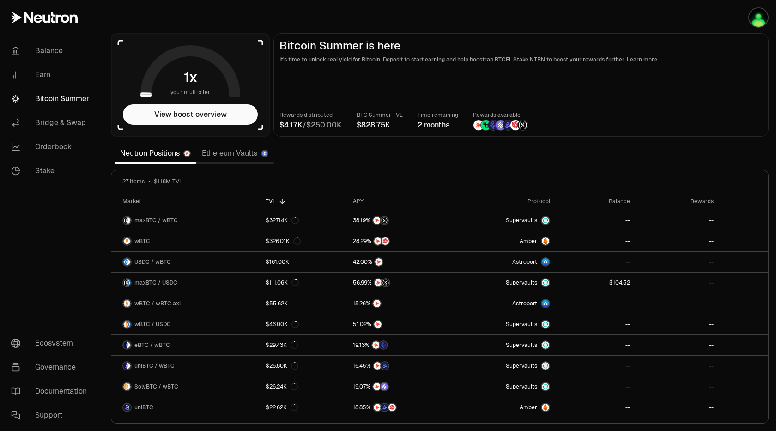
click at [608, 104] on main "Bitcoin Summer is here It's time to unlock real yield for Bitcoin. Deposit to s…" at bounding box center [521, 85] width 495 height 104
click at [147, 85] on icon at bounding box center [190, 73] width 89 height 44
click at [147, 96] on icon at bounding box center [190, 71] width 100 height 52
click at [195, 118] on button "View boost overview" at bounding box center [190, 114] width 135 height 20
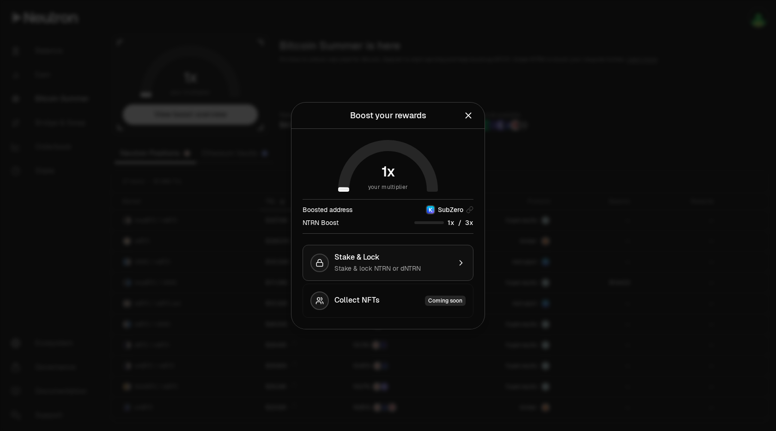
click at [411, 263] on div "Stake & Lock Stake & lock NTRN or dNTRN" at bounding box center [393, 263] width 116 height 20
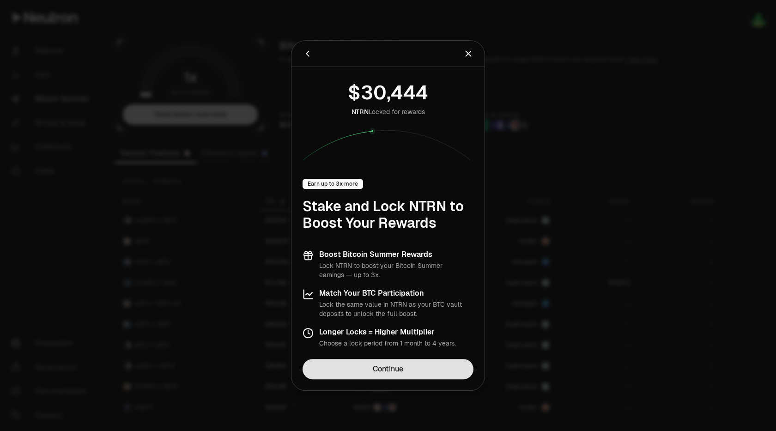
click at [413, 369] on link "Continue" at bounding box center [388, 369] width 171 height 20
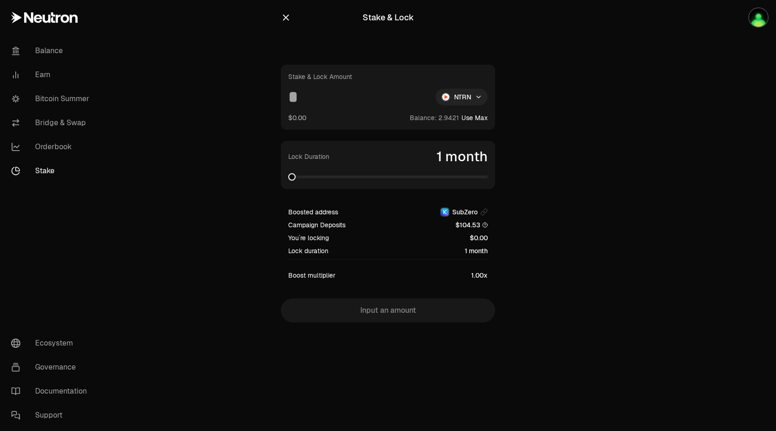
click at [454, 101] on html "Balance Earn Bitcoin Summer Bridge & Swap Orderbook Stake Ecosystem Governance …" at bounding box center [388, 215] width 776 height 431
click at [436, 139] on span "dNTRN" at bounding box center [444, 137] width 20 height 9
click at [478, 115] on button "Use Max" at bounding box center [475, 117] width 26 height 9
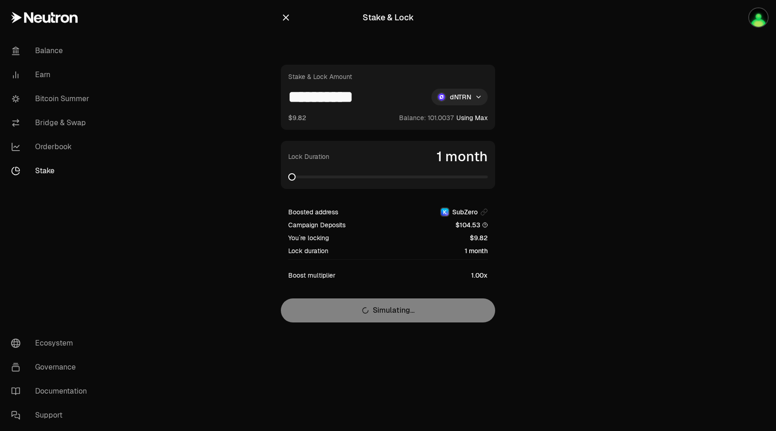
click at [478, 115] on button "Using Max" at bounding box center [472, 117] width 31 height 9
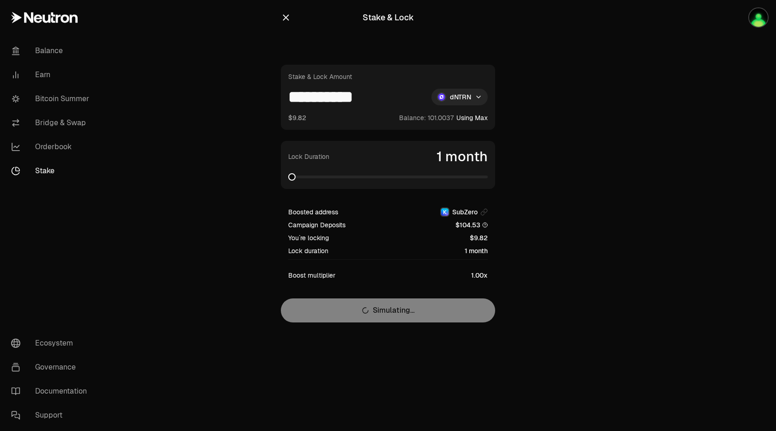
click at [402, 99] on input "**********" at bounding box center [356, 97] width 136 height 17
type input "*******"
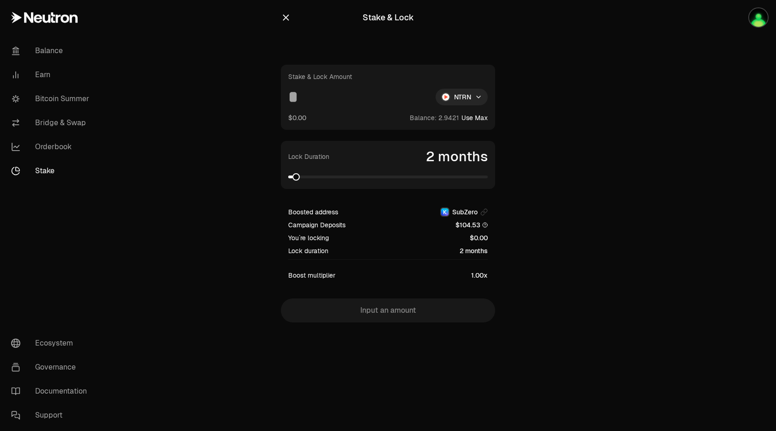
click at [463, 98] on html "Balance Earn Bitcoin Summer Bridge & Swap Orderbook Stake Ecosystem Governance …" at bounding box center [388, 215] width 776 height 431
click at [446, 134] on span "dNTRN" at bounding box center [444, 137] width 20 height 9
click at [443, 118] on span "." at bounding box center [442, 118] width 1 height 6
click at [458, 101] on html "Balance Earn Bitcoin Summer Bridge & Swap Orderbook Stake Ecosystem Governance …" at bounding box center [388, 215] width 776 height 431
click at [440, 118] on span "NTRN" at bounding box center [441, 118] width 17 height 9
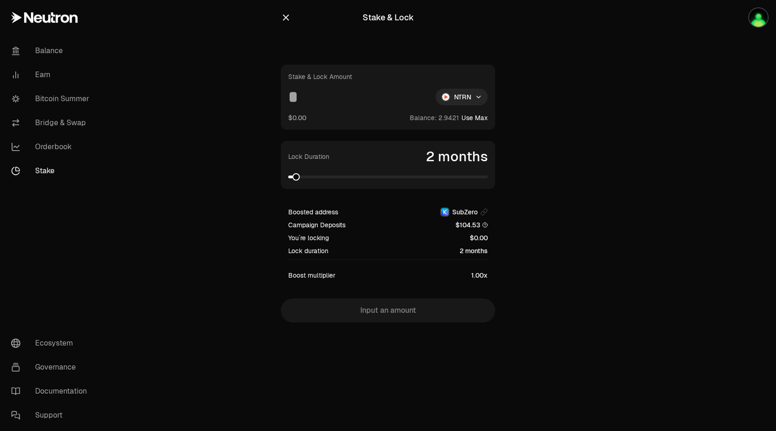
click at [470, 120] on button "Use Max" at bounding box center [475, 117] width 26 height 9
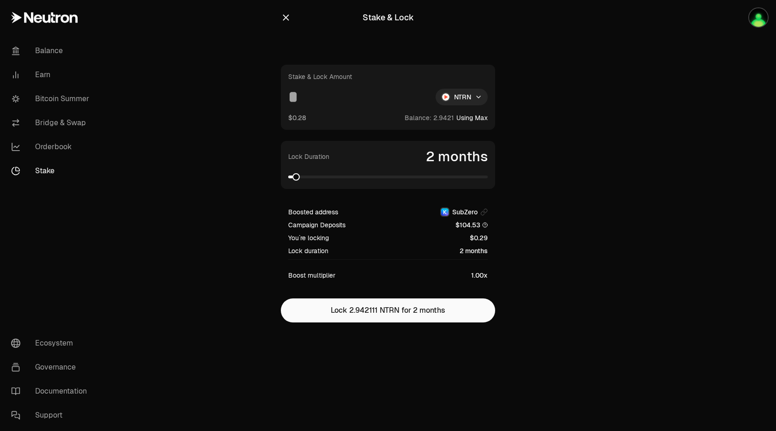
type input "********"
click at [488, 173] on span at bounding box center [388, 176] width 200 height 9
click at [458, 176] on span at bounding box center [457, 176] width 7 height 7
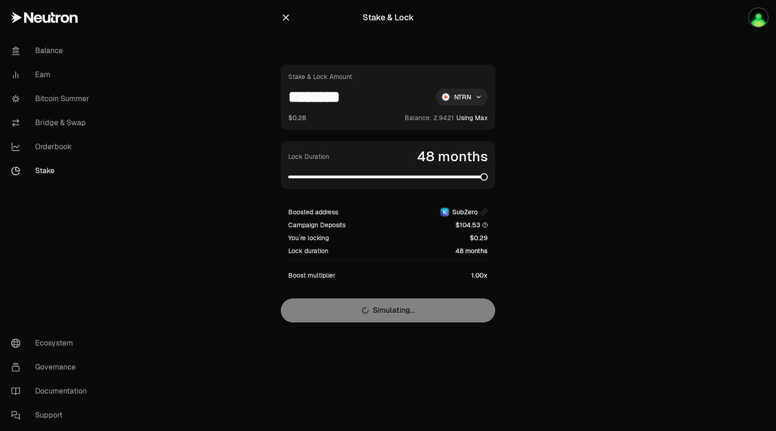
click at [488, 173] on span at bounding box center [484, 176] width 7 height 7
click at [475, 98] on html "Balance Earn Bitcoin Summer Bridge & Swap Orderbook Stake Ecosystem Governance …" at bounding box center [388, 215] width 776 height 431
click at [453, 138] on span "dNTRN" at bounding box center [444, 137] width 20 height 9
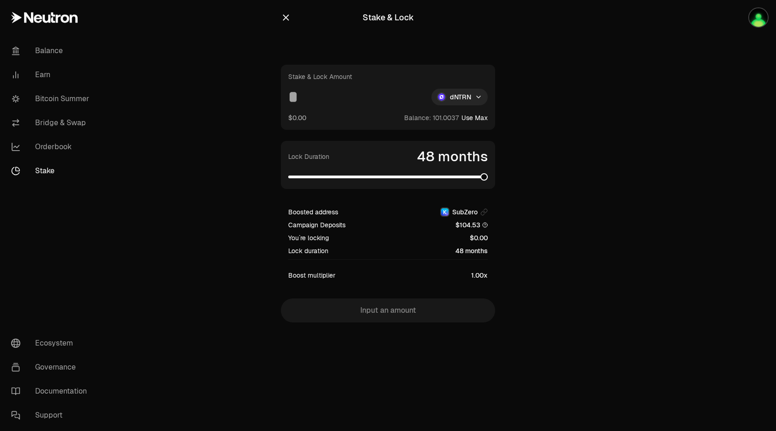
click at [486, 117] on button "Use Max" at bounding box center [475, 117] width 26 height 9
type input "**********"
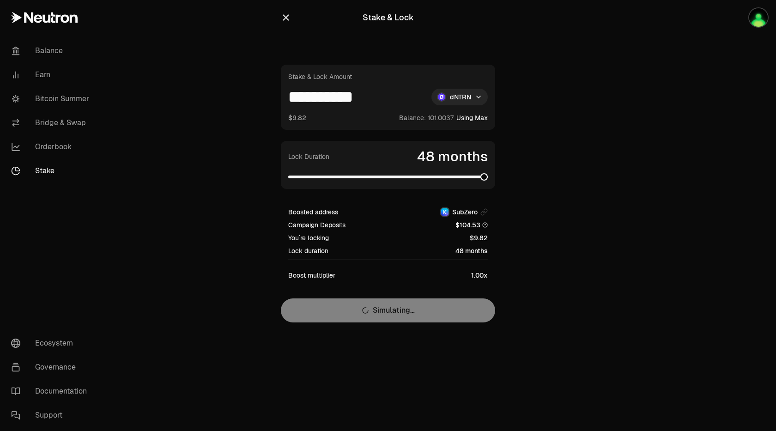
click at [637, 235] on main "**********" at bounding box center [440, 180] width 673 height 360
click at [41, 95] on link "Bitcoin Summer" at bounding box center [52, 99] width 96 height 24
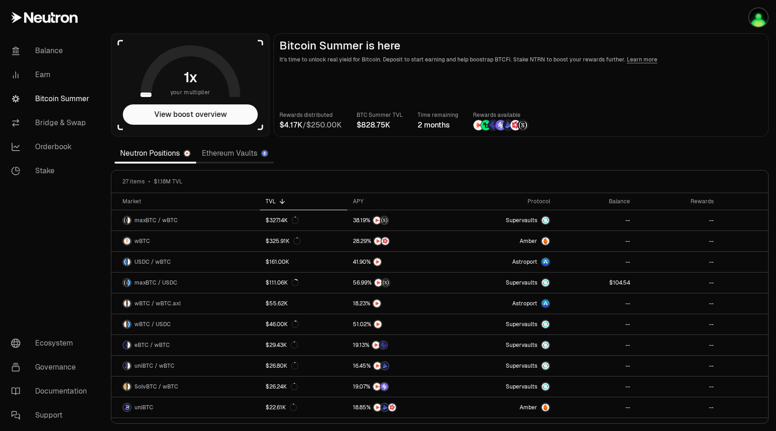
click at [489, 86] on main "Bitcoin Summer is here It's time to unlock real yield for Bitcoin. Deposit to s…" at bounding box center [521, 85] width 495 height 104
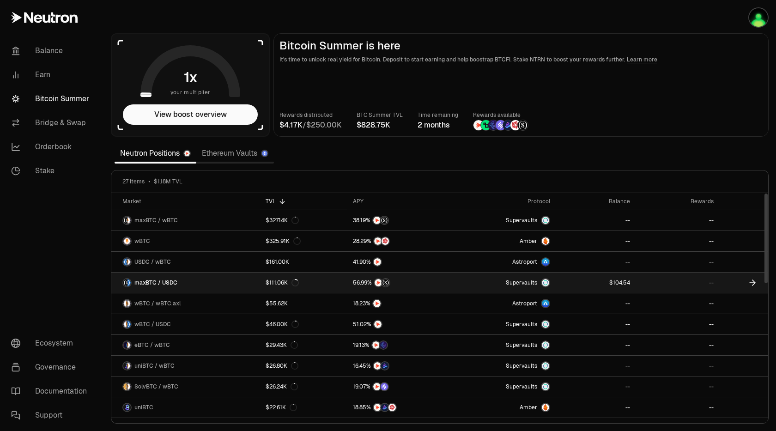
click at [153, 284] on span "maxBTC / USDC" at bounding box center [155, 282] width 43 height 7
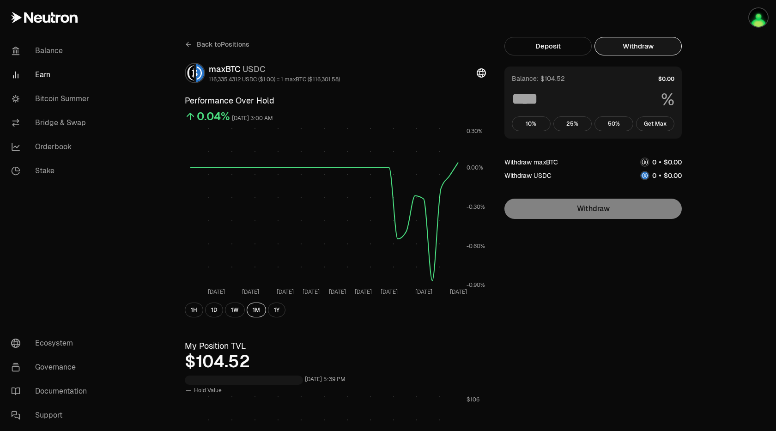
click at [633, 48] on button "Withdraw" at bounding box center [638, 46] width 87 height 18
click at [663, 125] on button "Get Max" at bounding box center [655, 123] width 39 height 15
type input "***"
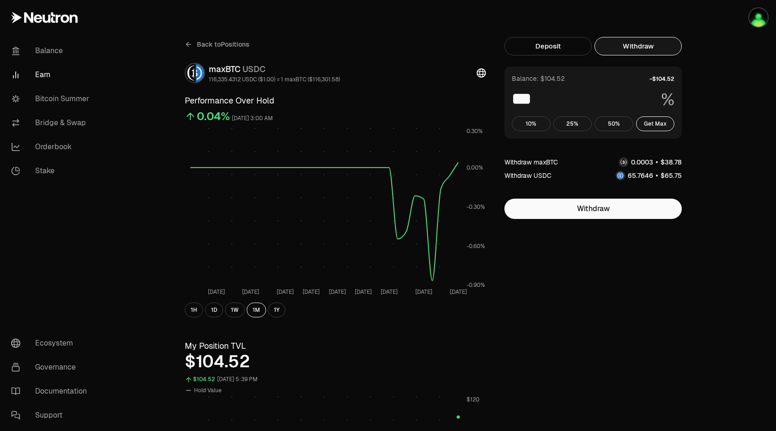
click at [482, 72] on icon at bounding box center [481, 72] width 9 height 9
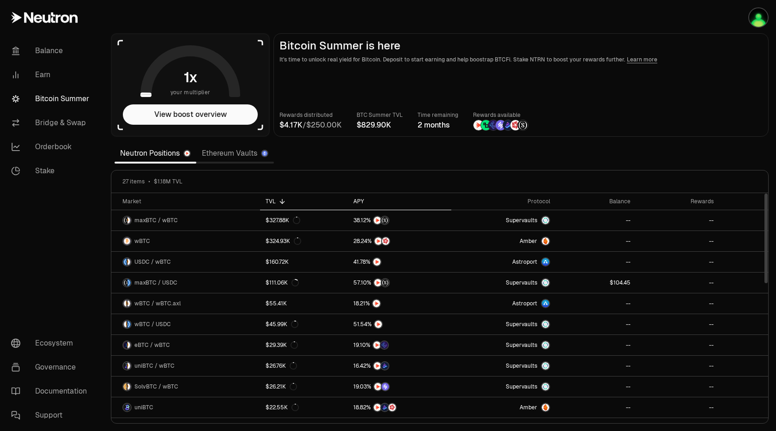
click at [362, 203] on div "APY" at bounding box center [400, 201] width 92 height 7
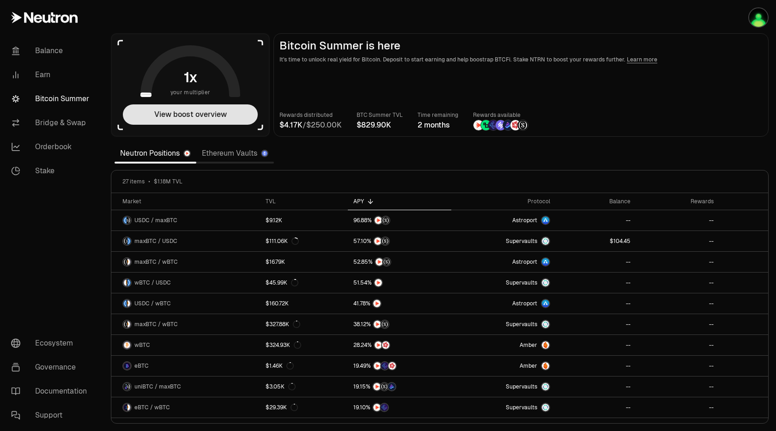
click at [242, 115] on button "View boost overview" at bounding box center [190, 114] width 135 height 20
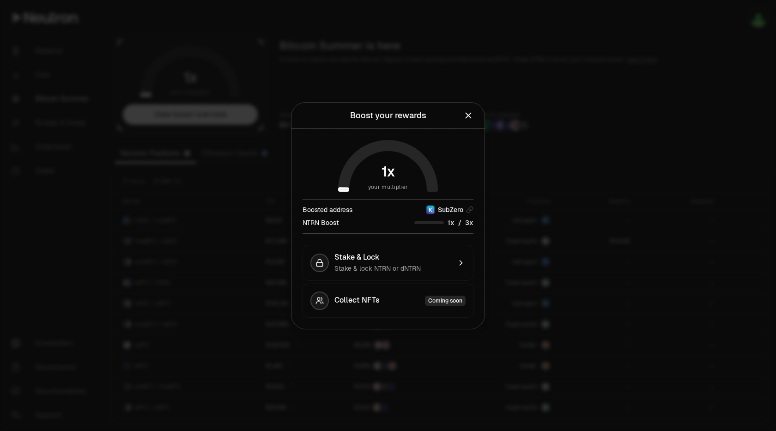
click at [446, 226] on div "/" at bounding box center [444, 223] width 59 height 10
click at [403, 253] on div "Stake & Lock" at bounding box center [393, 257] width 116 height 9
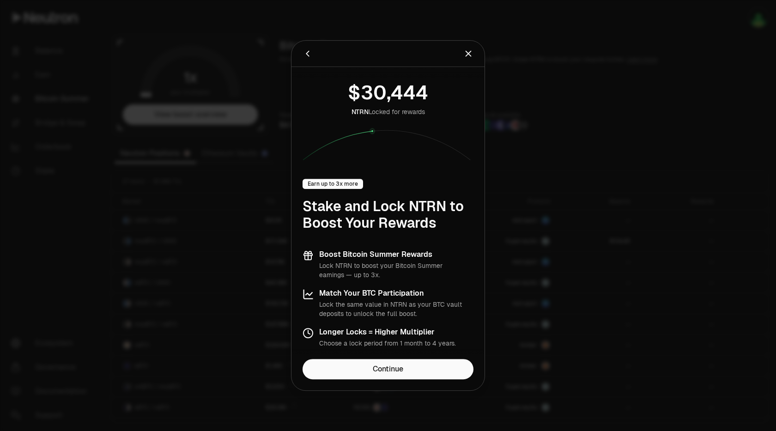
click at [334, 184] on div "Earn up to 3x more" at bounding box center [333, 184] width 61 height 10
drag, startPoint x: 359, startPoint y: 191, endPoint x: 366, endPoint y: 180, distance: 13.1
click at [360, 190] on div "Earn up to 3x more Stake and Lock NTRN to Boost Your Rewards" at bounding box center [388, 205] width 171 height 53
drag, startPoint x: 395, startPoint y: 101, endPoint x: 430, endPoint y: 115, distance: 37.8
click at [429, 113] on div "NTRN Locked for rewards" at bounding box center [388, 119] width 171 height 83
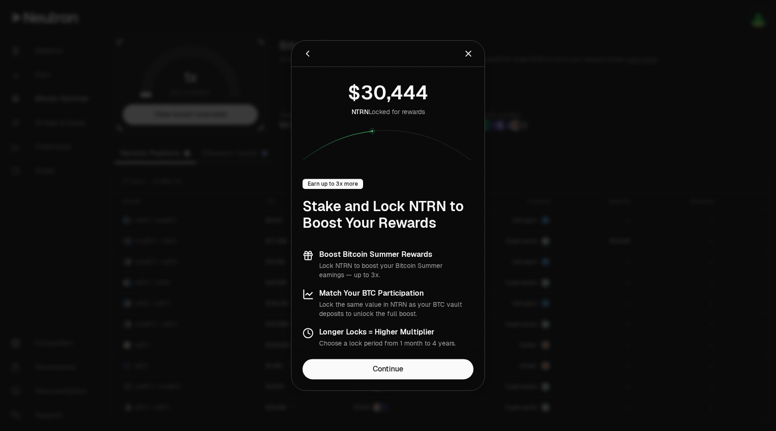
click at [413, 165] on div "NTRN Locked for rewards Earn up to 3x more Stake and Lock NTRN to Boost Your Re…" at bounding box center [388, 213] width 193 height 293
click at [411, 364] on link "Continue" at bounding box center [388, 369] width 171 height 20
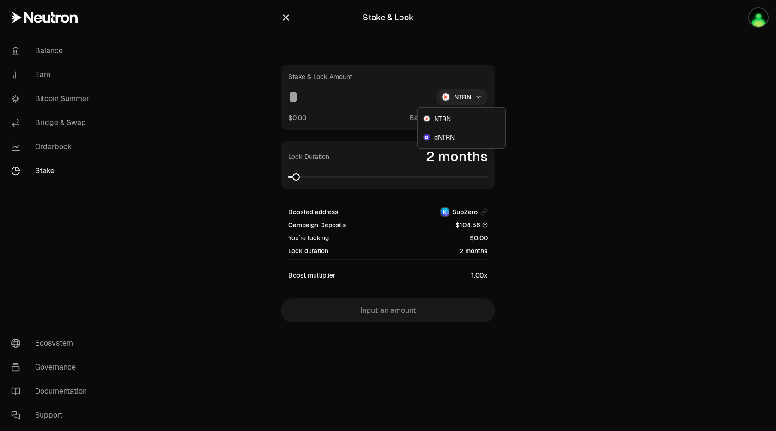
click at [458, 104] on html "Balance Earn Bitcoin Summer Bridge & Swap Orderbook Stake Ecosystem Governance …" at bounding box center [388, 215] width 776 height 431
click at [443, 140] on span "dNTRN" at bounding box center [444, 137] width 20 height 9
click at [477, 117] on button "Use Max" at bounding box center [475, 117] width 26 height 9
type input "**********"
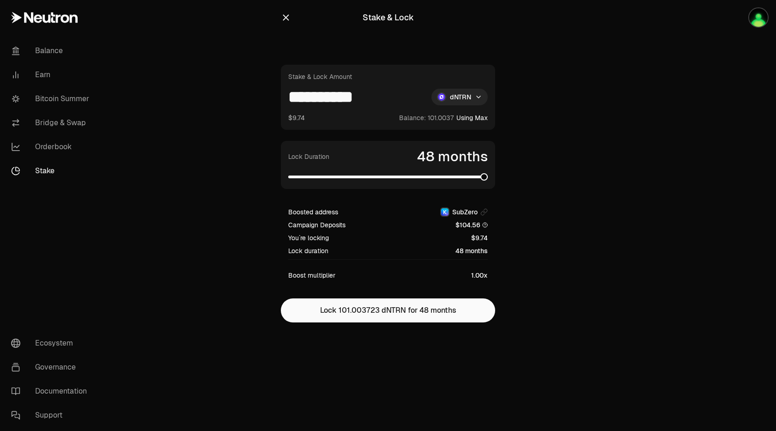
click at [488, 178] on span at bounding box center [388, 177] width 200 height 3
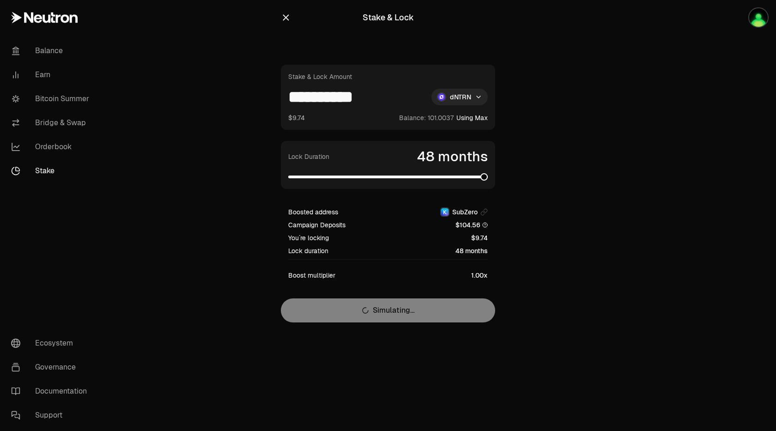
click at [664, 201] on main "**********" at bounding box center [440, 180] width 673 height 360
click at [75, 100] on link "Bitcoin Summer" at bounding box center [52, 99] width 96 height 24
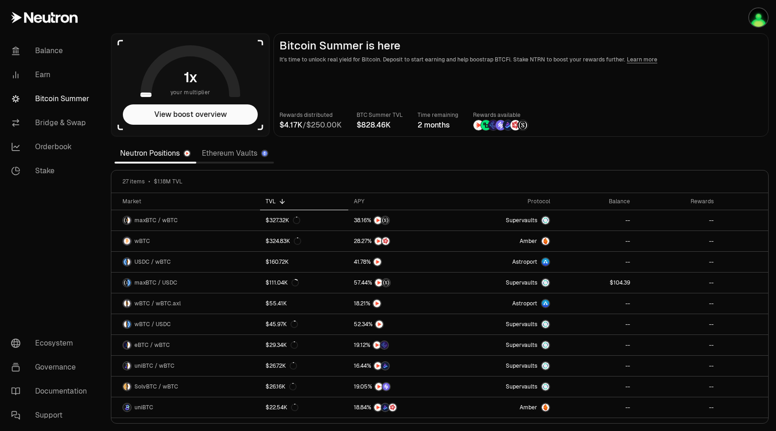
click at [665, 116] on div "Rewards distributed / BTC Summer TVL Time remaining 2 months Rewards available" at bounding box center [521, 120] width 483 height 20
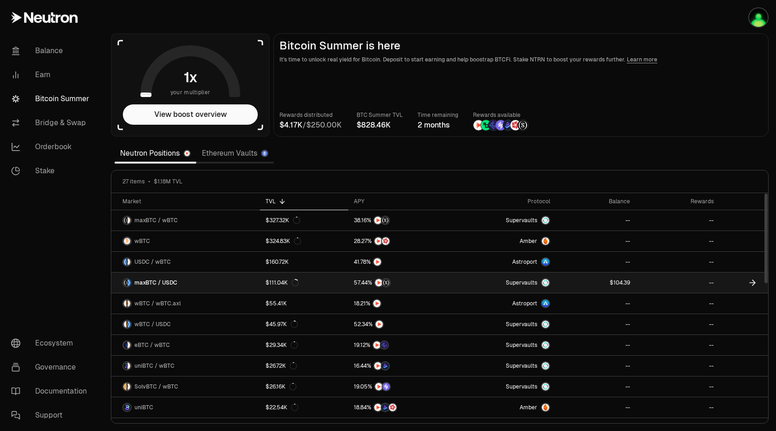
click at [202, 279] on link "maxBTC / USDC" at bounding box center [185, 283] width 149 height 20
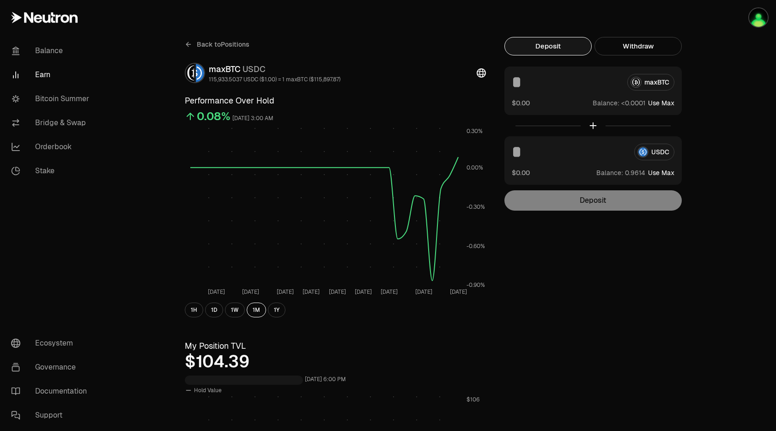
click at [662, 173] on button "Use Max" at bounding box center [661, 172] width 26 height 9
type input "********"
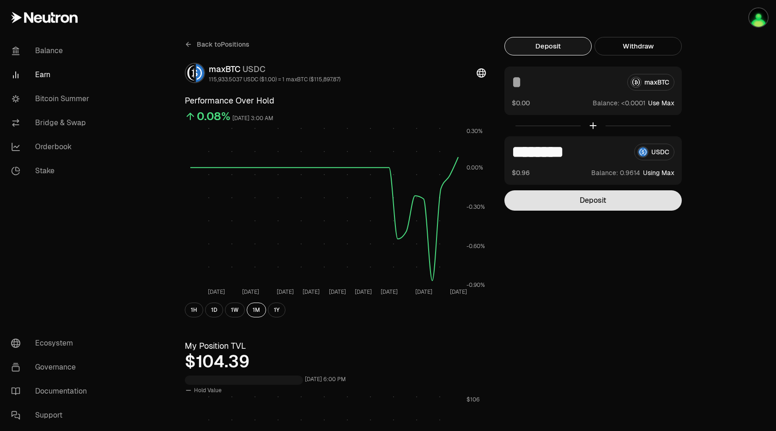
click at [613, 203] on button "Deposit" at bounding box center [593, 200] width 177 height 20
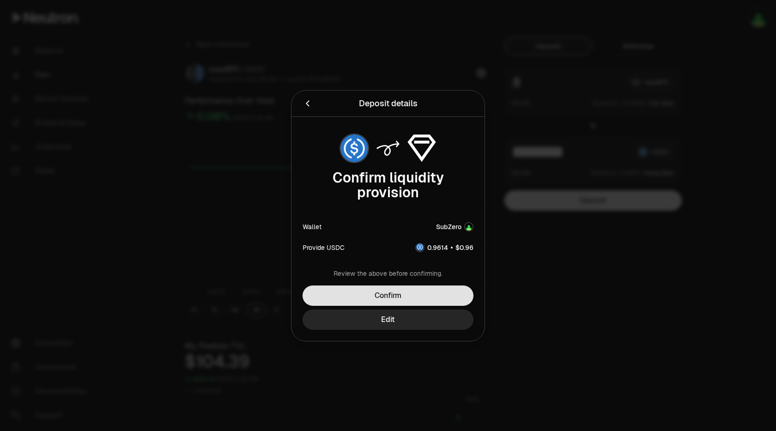
click at [434, 293] on button "Confirm" at bounding box center [388, 296] width 171 height 20
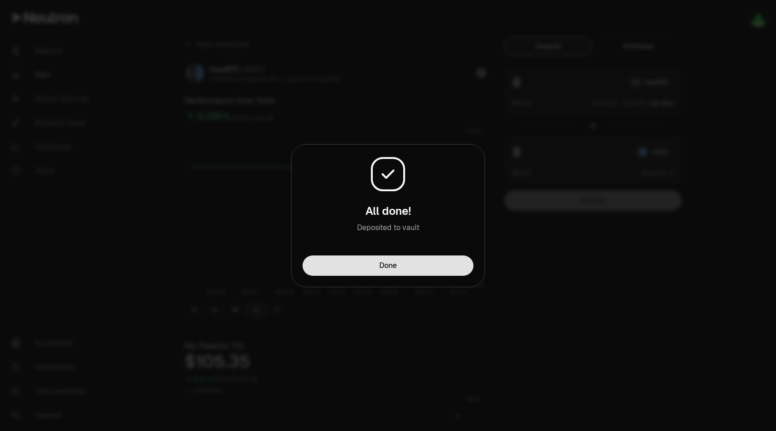
click at [433, 270] on button "Done" at bounding box center [388, 266] width 171 height 20
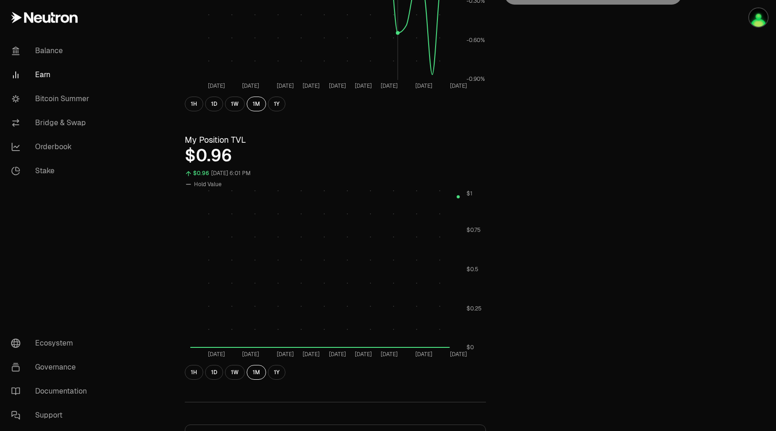
scroll to position [21, 0]
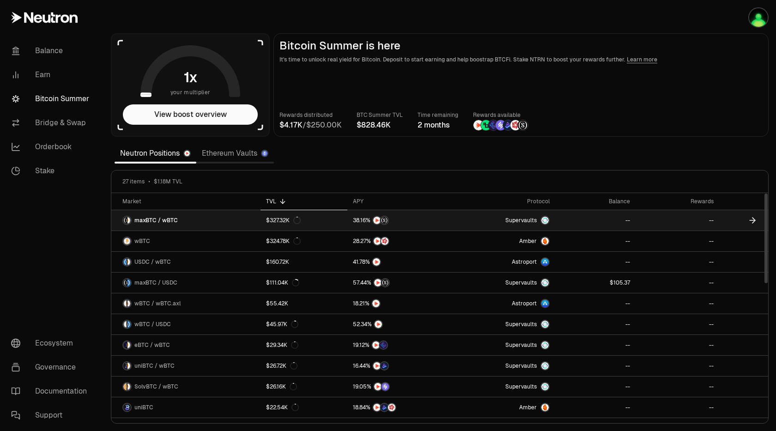
click at [165, 220] on span "maxBTC / wBTC" at bounding box center [155, 220] width 43 height 7
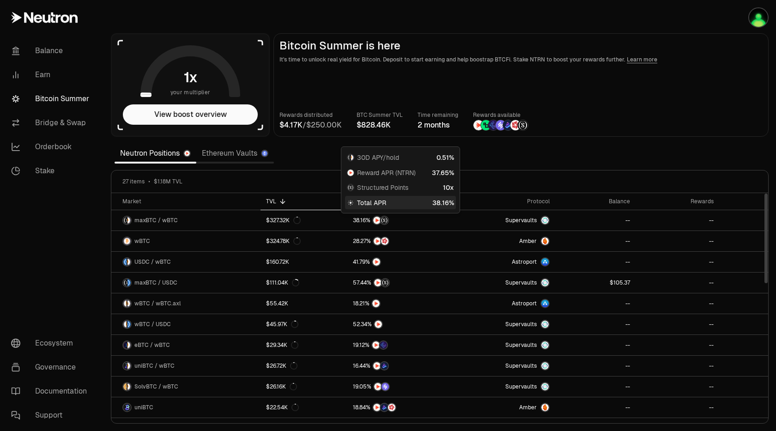
click at [371, 198] on span "Total APR" at bounding box center [371, 202] width 29 height 9
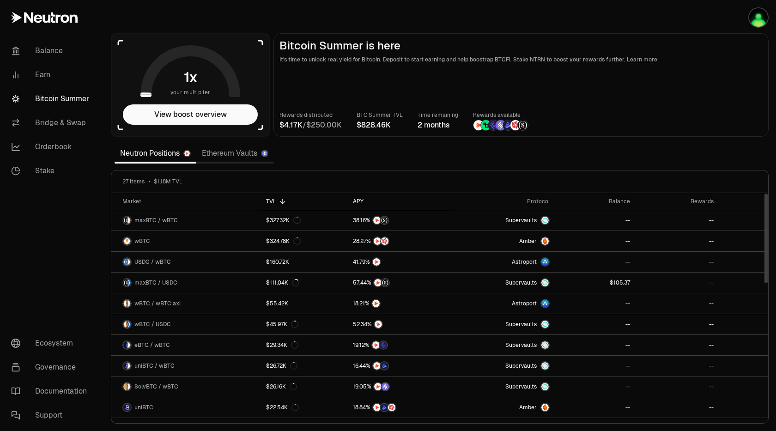
click at [374, 205] on div "APY" at bounding box center [399, 201] width 92 height 7
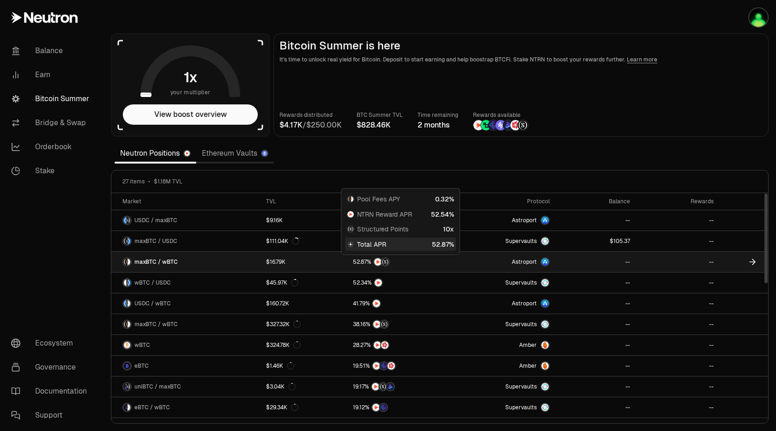
click at [353, 262] on span "5" at bounding box center [355, 262] width 4 height 7
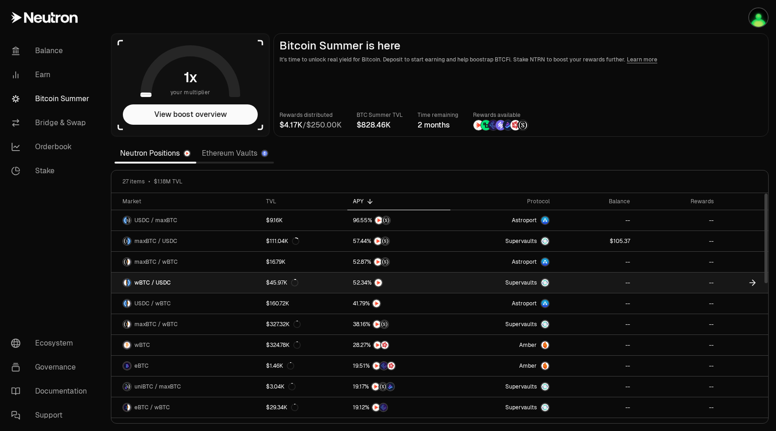
click at [175, 290] on link "wBTC / USDC" at bounding box center [185, 283] width 149 height 20
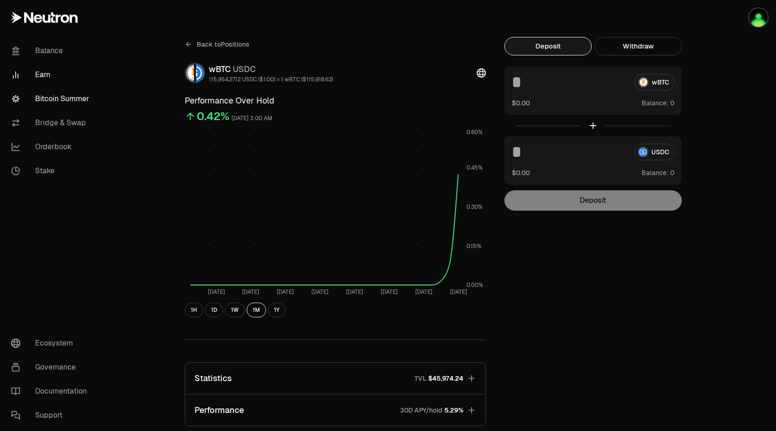
click at [55, 100] on link "Bitcoin Summer" at bounding box center [52, 99] width 96 height 24
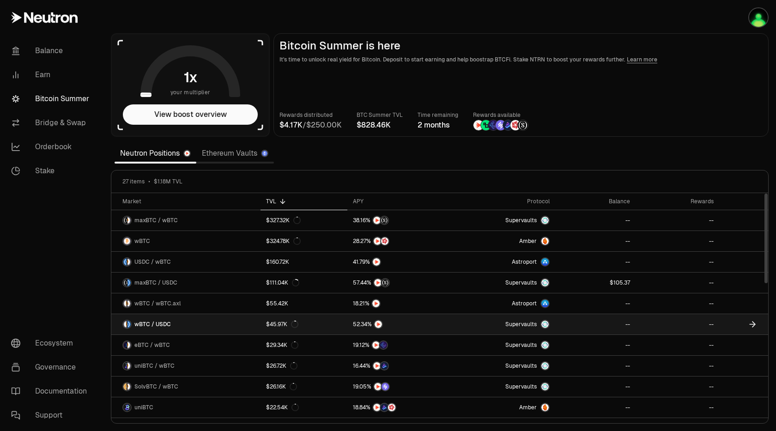
click at [169, 322] on span "wBTC / USDC" at bounding box center [152, 324] width 37 height 7
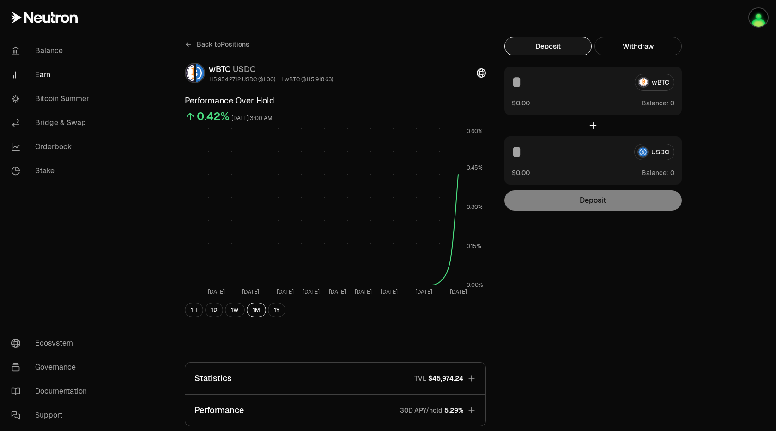
click at [187, 45] on icon at bounding box center [187, 44] width 2 height 4
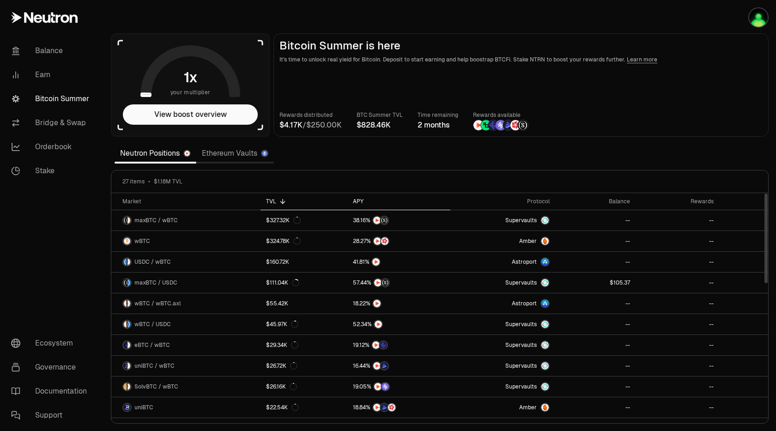
click at [365, 202] on div "APY" at bounding box center [399, 201] width 92 height 7
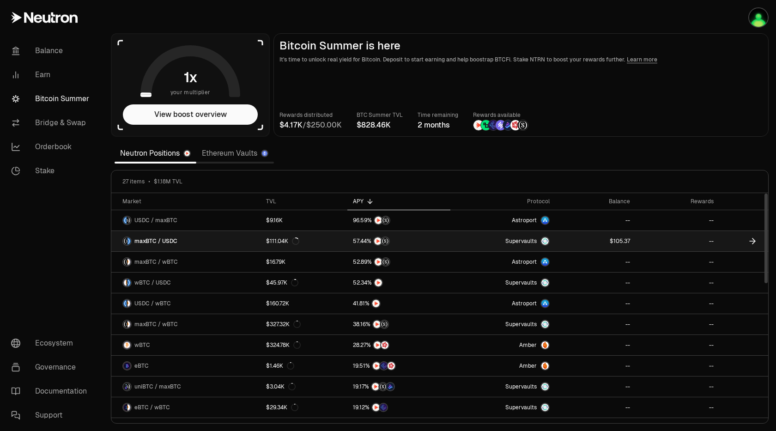
click at [137, 238] on span "maxBTC / USDC" at bounding box center [155, 241] width 43 height 7
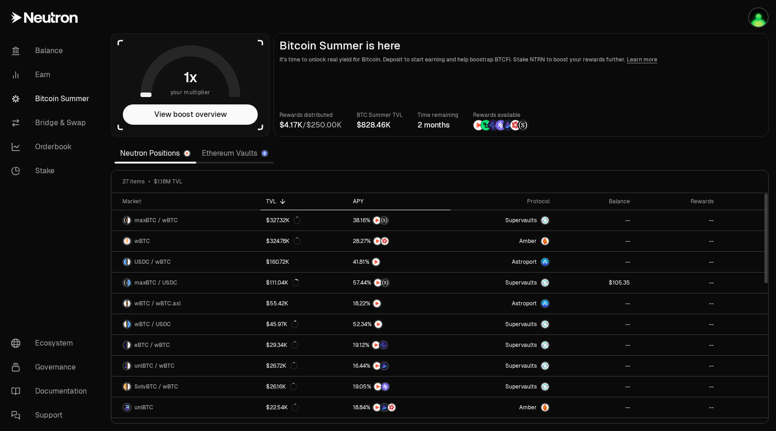
click at [372, 204] on icon at bounding box center [369, 201] width 7 height 7
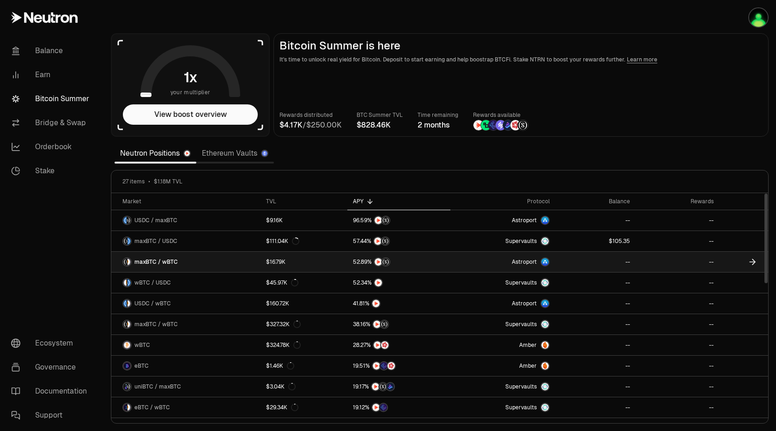
click at [140, 261] on span "maxBTC / wBTC" at bounding box center [155, 261] width 43 height 7
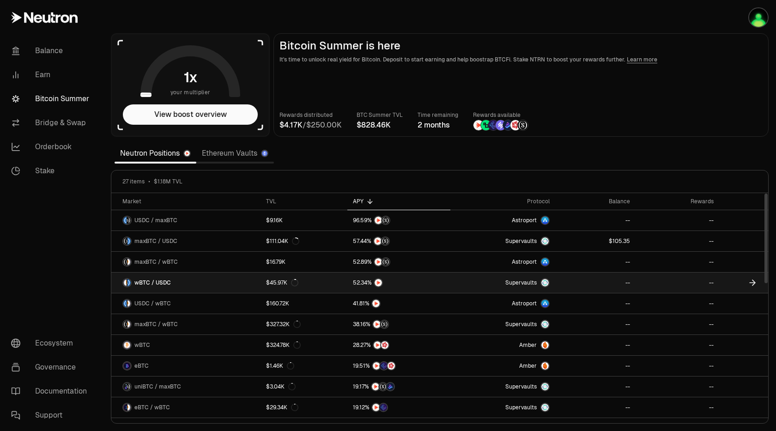
click at [147, 283] on span "wBTC / USDC" at bounding box center [152, 282] width 37 height 7
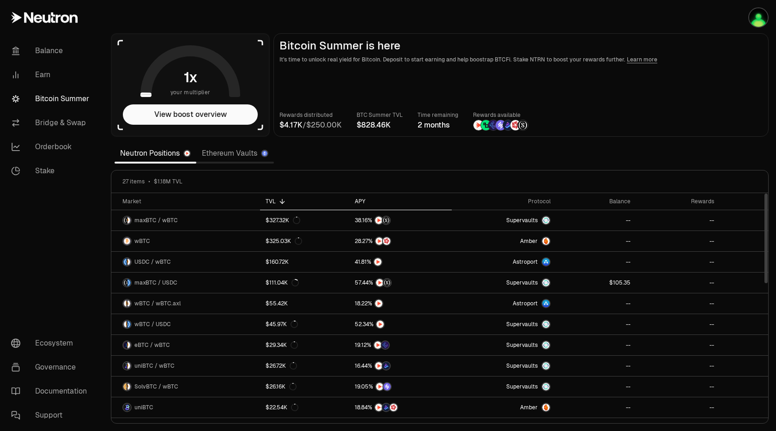
click at [375, 197] on th "APY" at bounding box center [400, 201] width 103 height 17
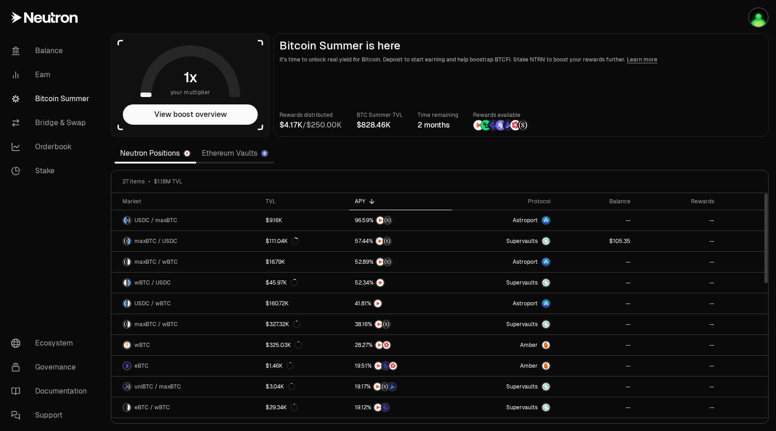
click at [376, 198] on div "APY" at bounding box center [401, 201] width 92 height 7
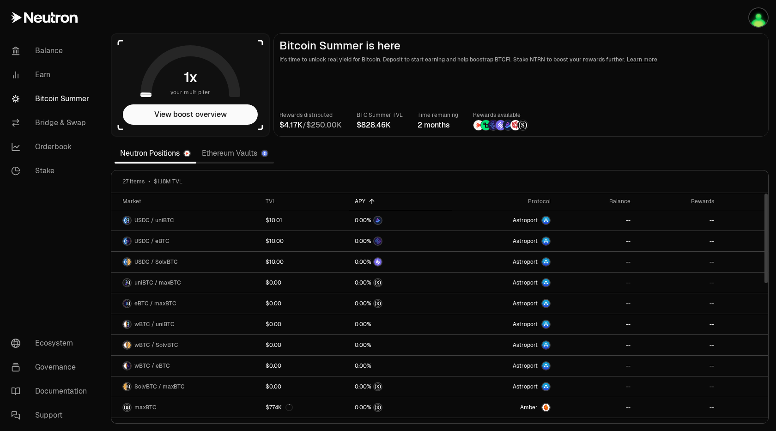
click at [376, 195] on th "APY" at bounding box center [400, 201] width 103 height 17
